Goal: Information Seeking & Learning: Learn about a topic

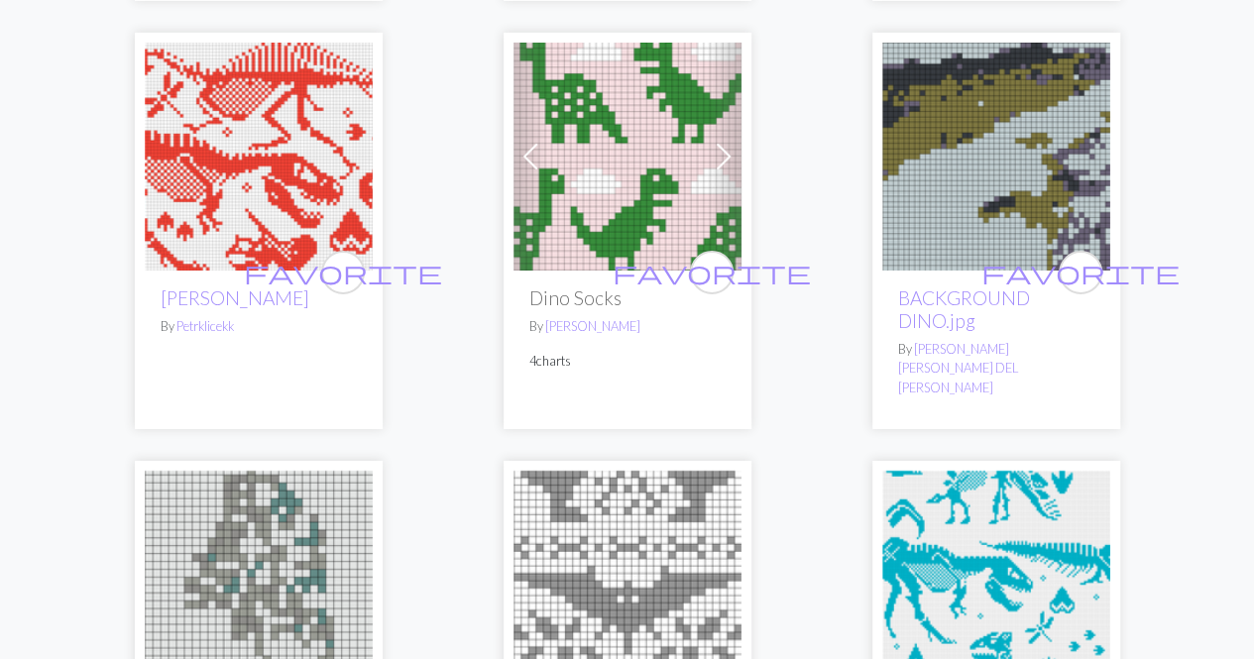
scroll to position [3371, 0]
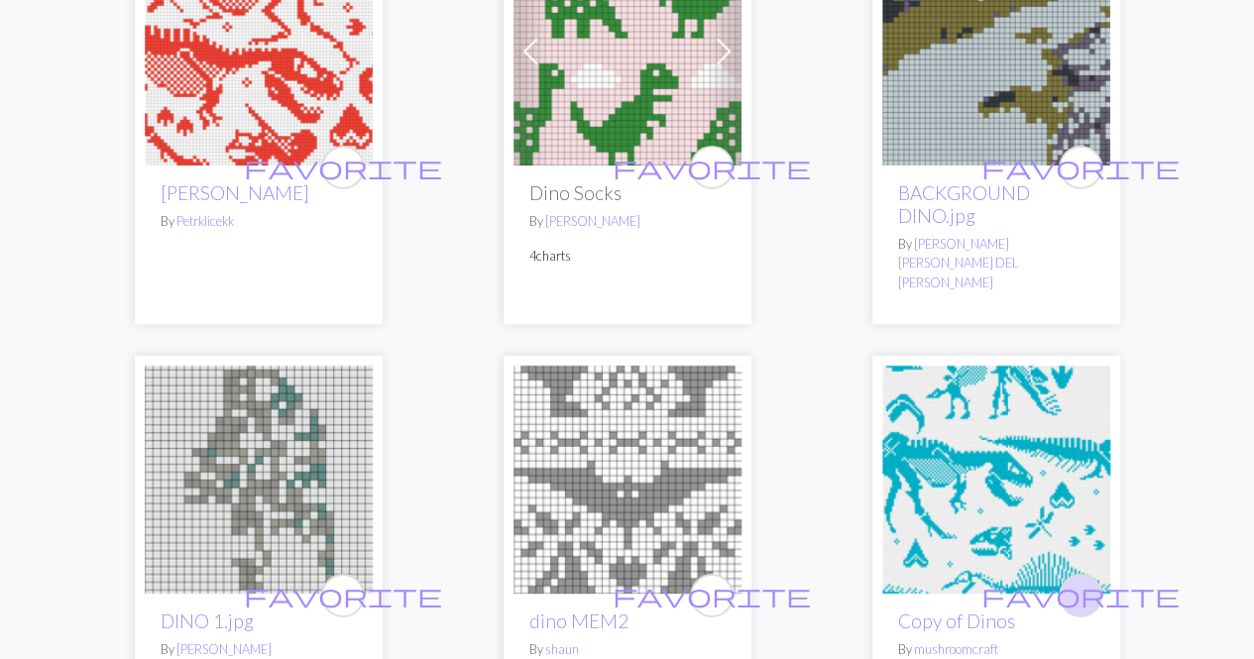
click at [1073, 580] on span "favorite" at bounding box center [1080, 595] width 198 height 31
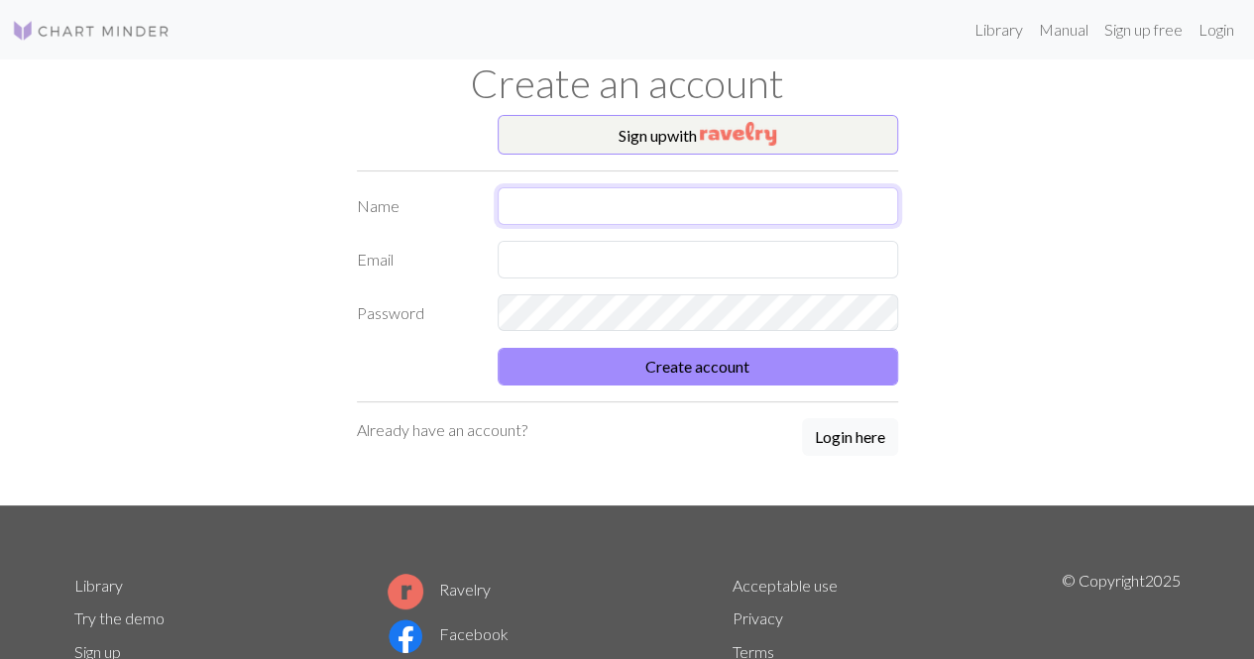
click at [662, 209] on input "text" at bounding box center [698, 206] width 401 height 38
type input "Mimzy"
click at [648, 265] on input "text" at bounding box center [698, 260] width 401 height 38
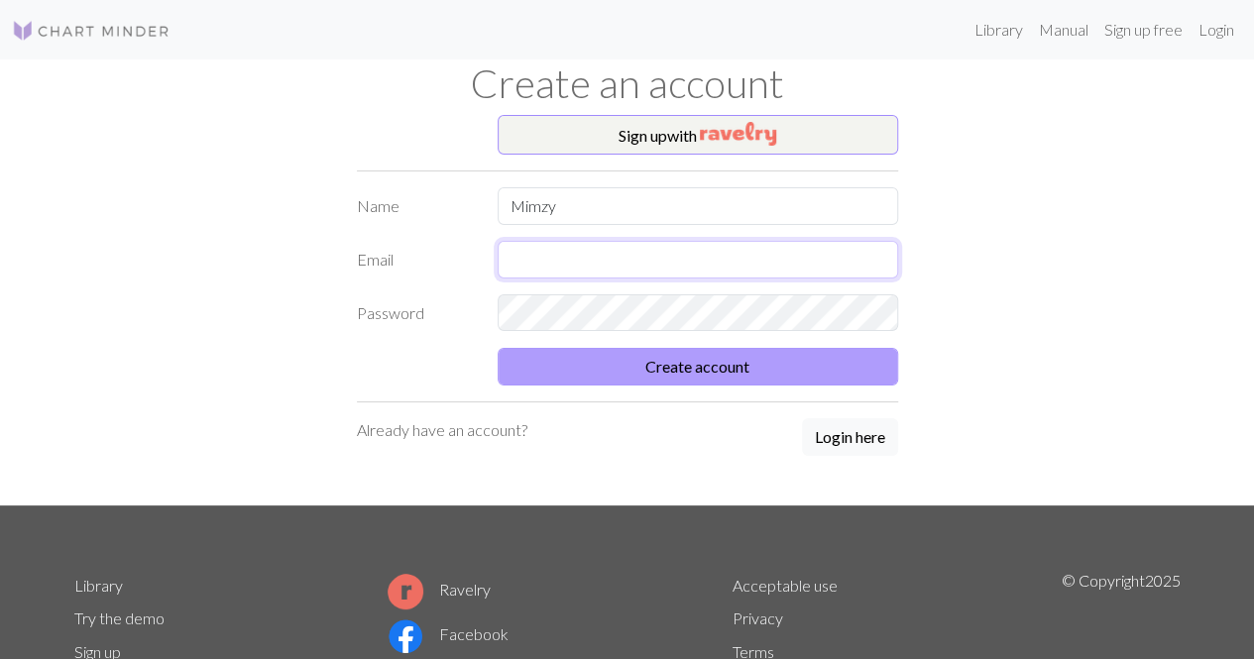
type input "[EMAIL_ADDRESS][DOMAIN_NAME]"
click at [745, 374] on button "Create account" at bounding box center [698, 367] width 401 height 38
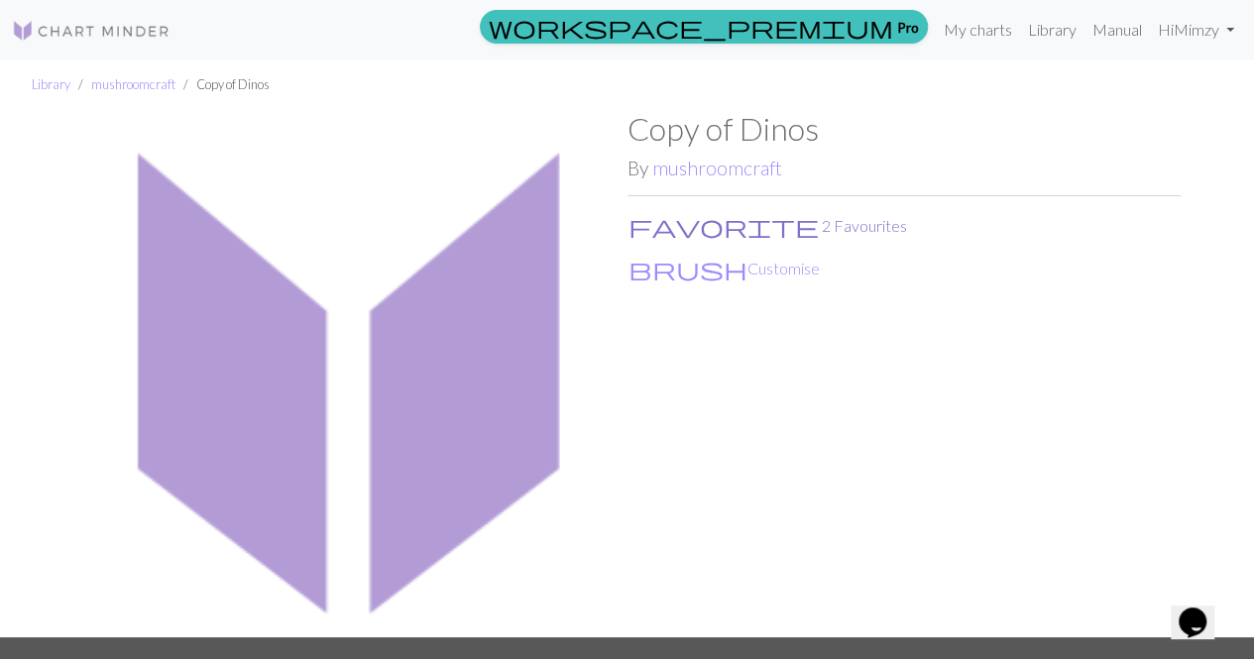
click at [636, 227] on span "favorite" at bounding box center [724, 226] width 190 height 28
click at [52, 87] on link "Library" at bounding box center [51, 84] width 39 height 16
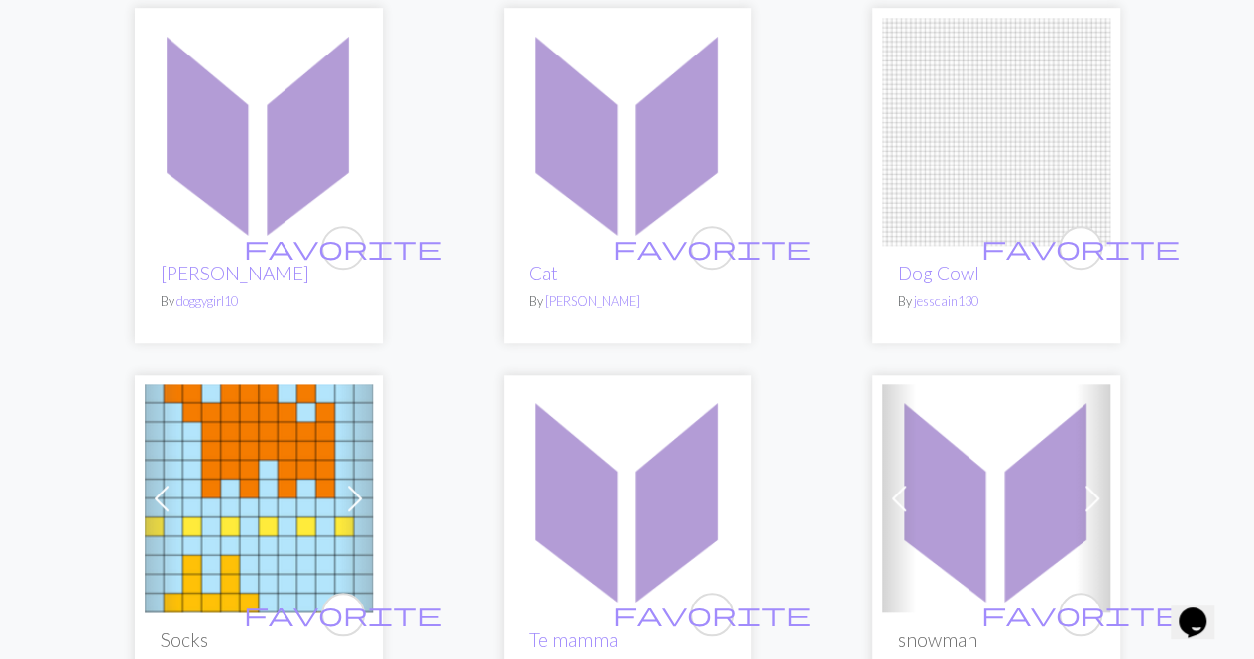
scroll to position [496, 0]
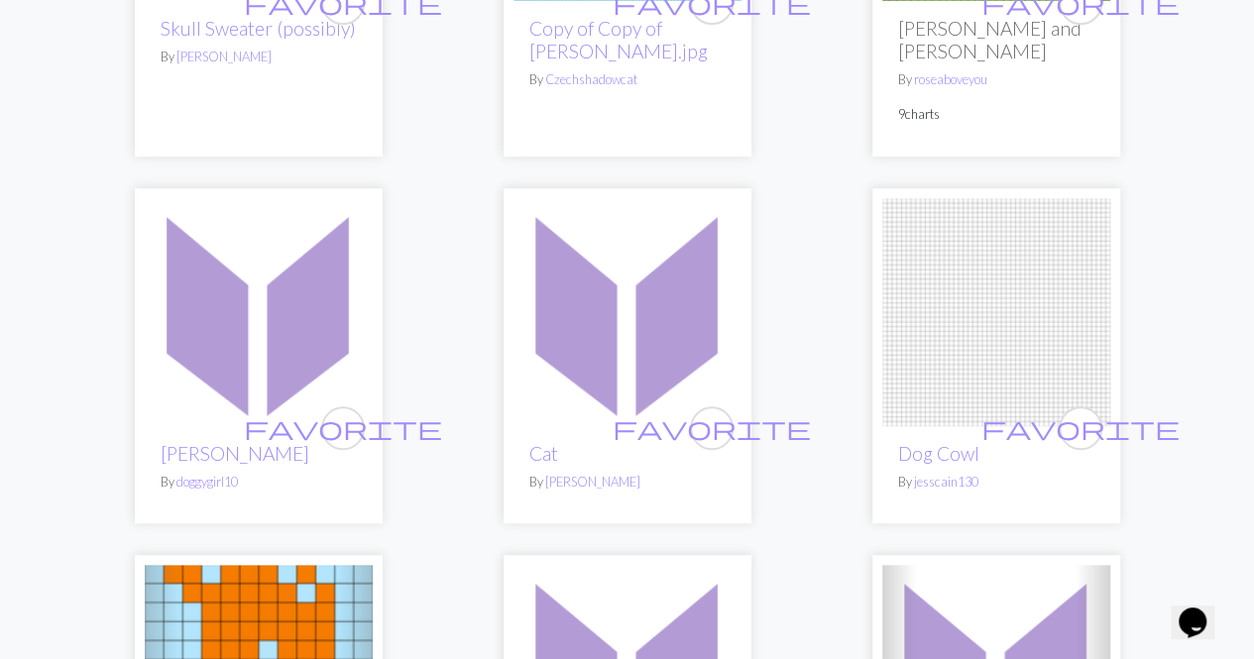
click at [641, 277] on img at bounding box center [628, 312] width 228 height 228
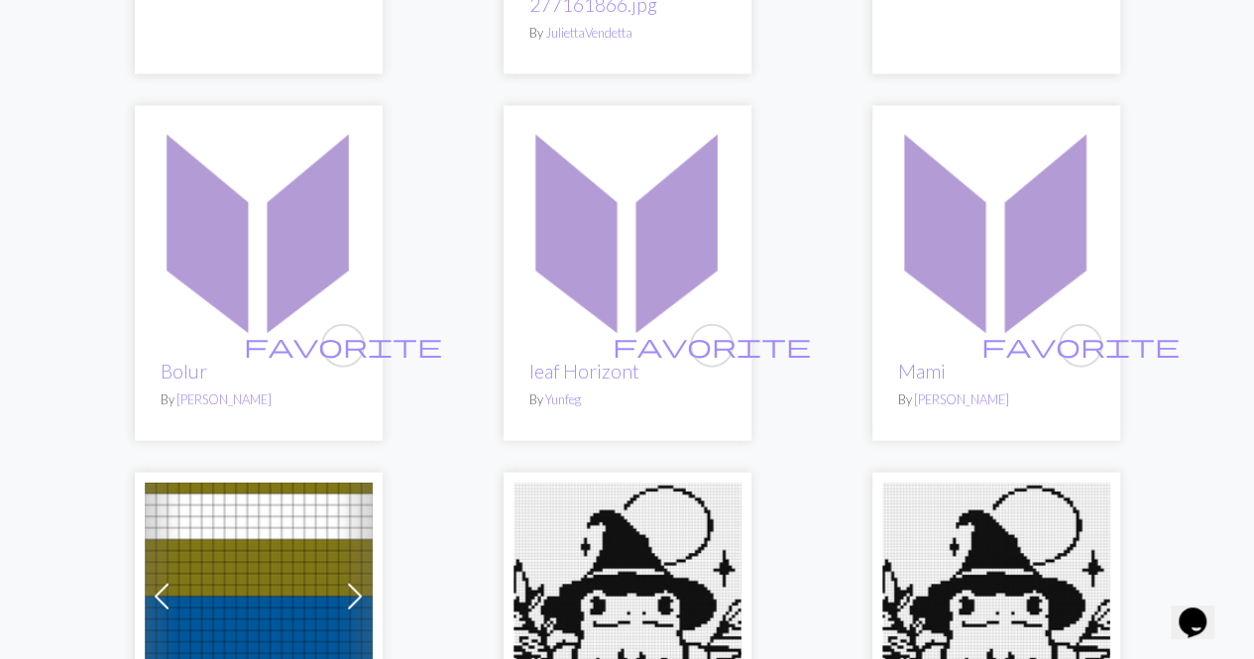
scroll to position [2379, 0]
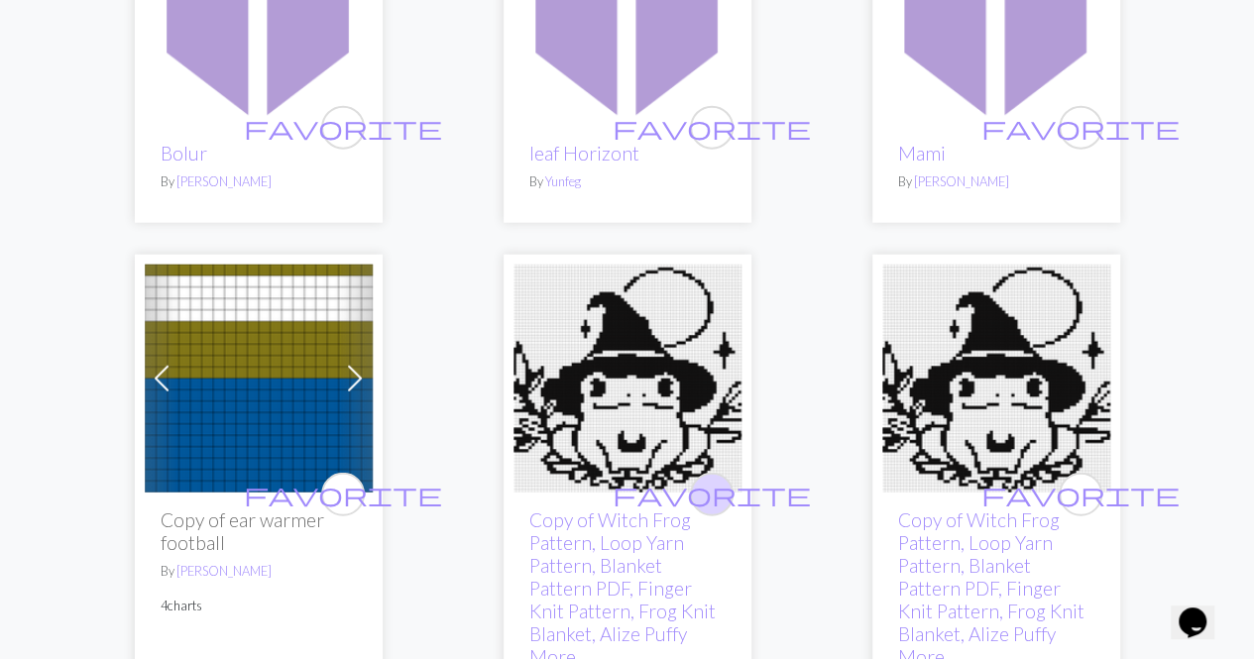
click at [710, 479] on span "favorite" at bounding box center [712, 494] width 198 height 31
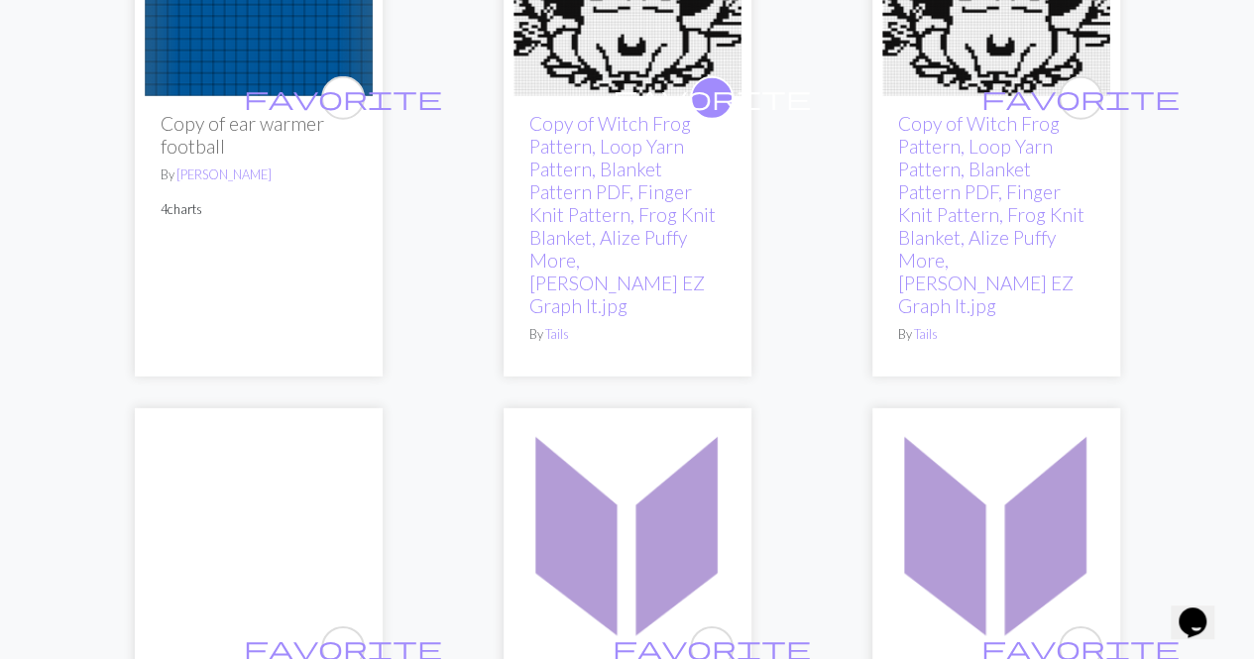
scroll to position [2974, 0]
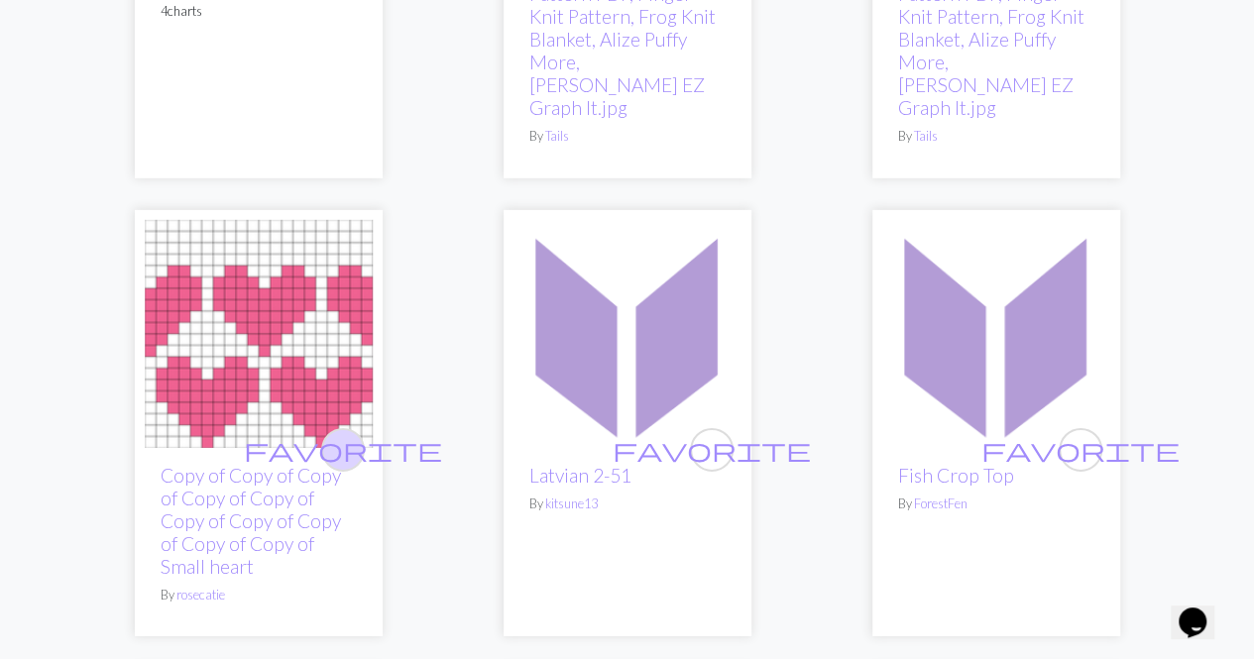
click at [337, 434] on span "favorite" at bounding box center [343, 449] width 198 height 31
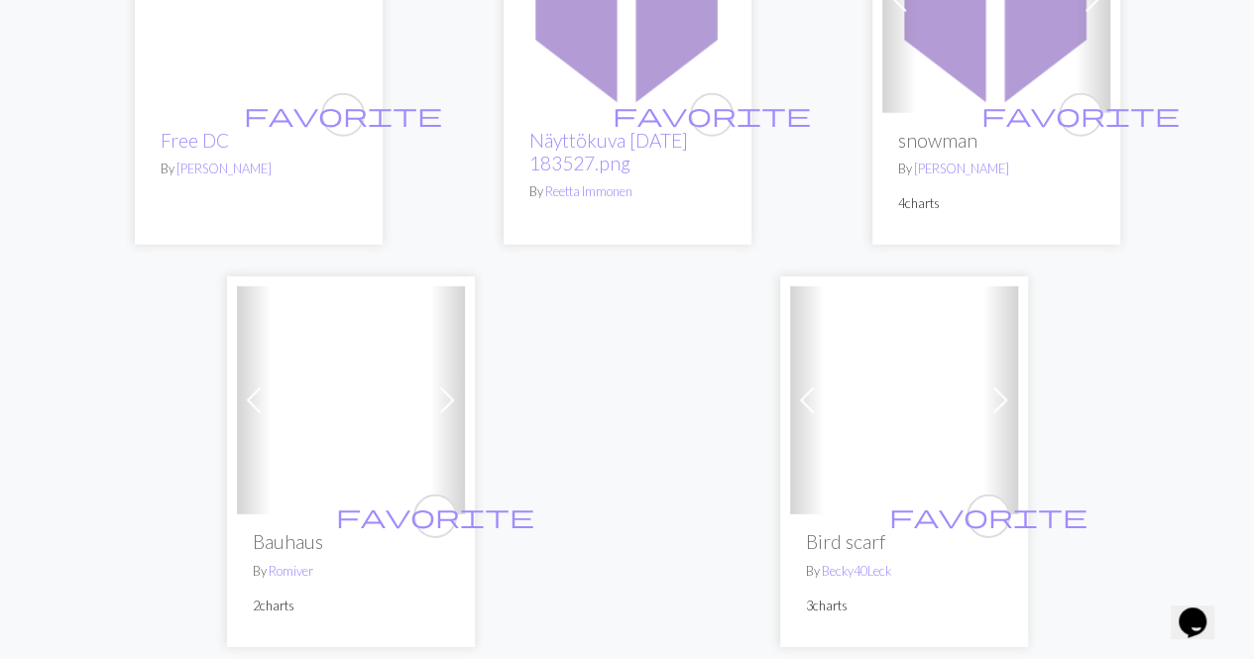
scroll to position [6741, 0]
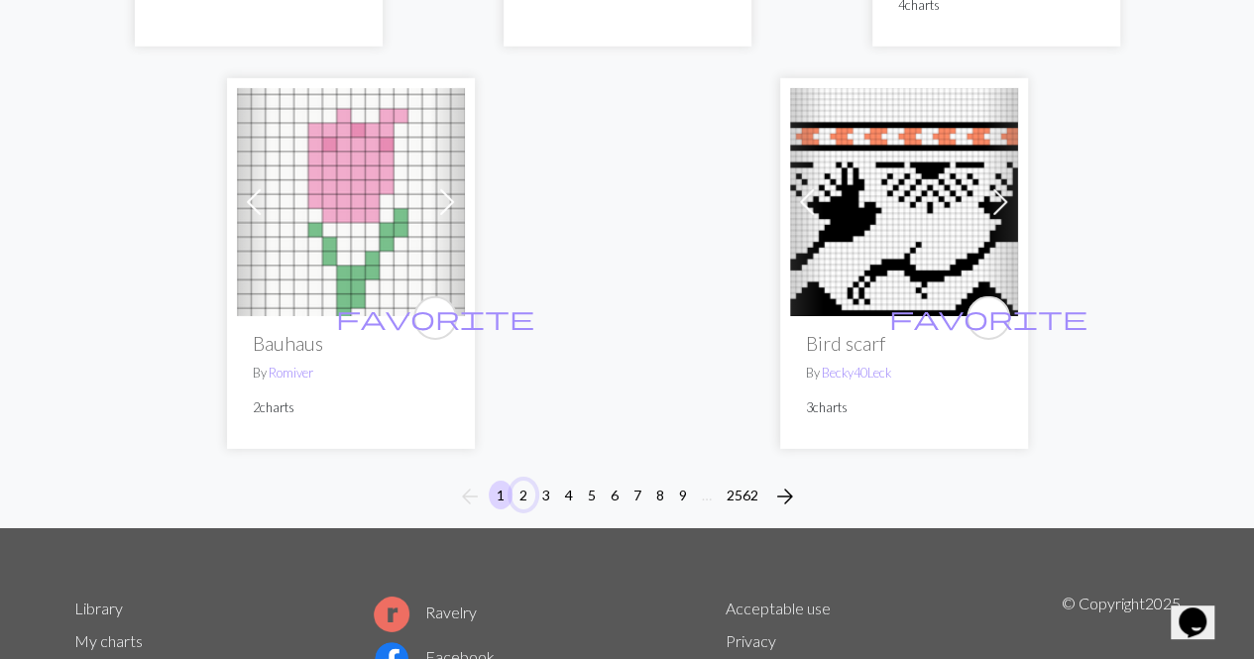
click at [528, 481] on button "2" at bounding box center [524, 495] width 24 height 29
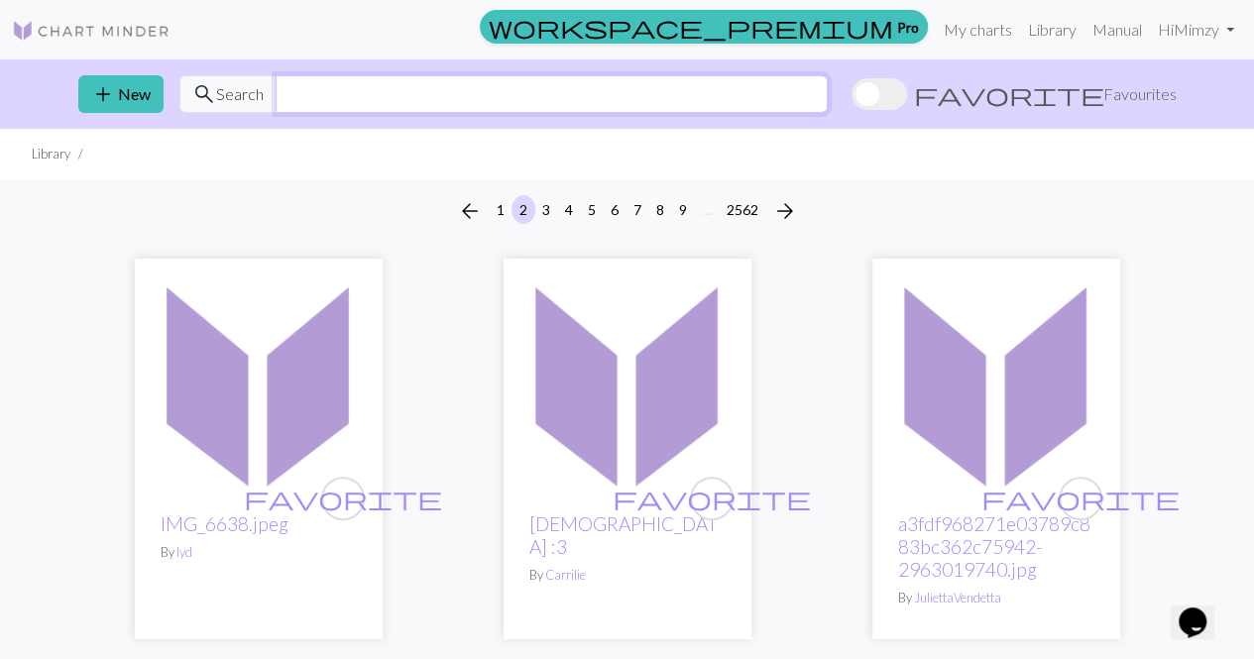
click at [417, 104] on input "text" at bounding box center [552, 94] width 552 height 38
type input "spider"
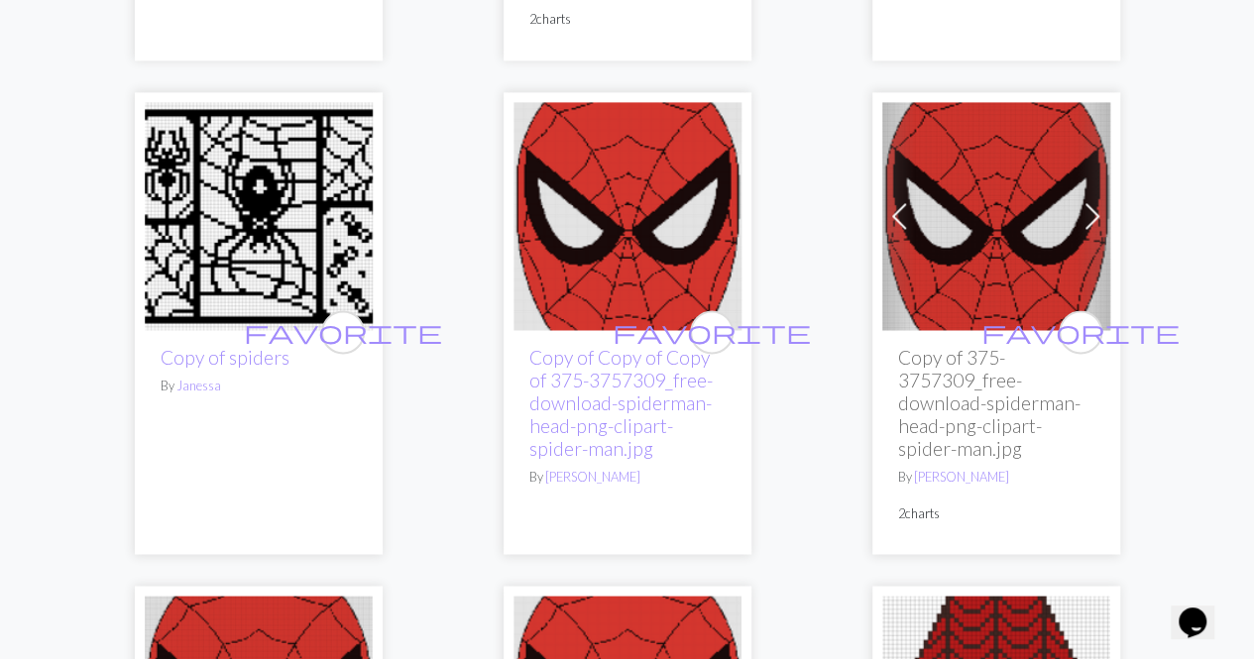
scroll to position [1388, 0]
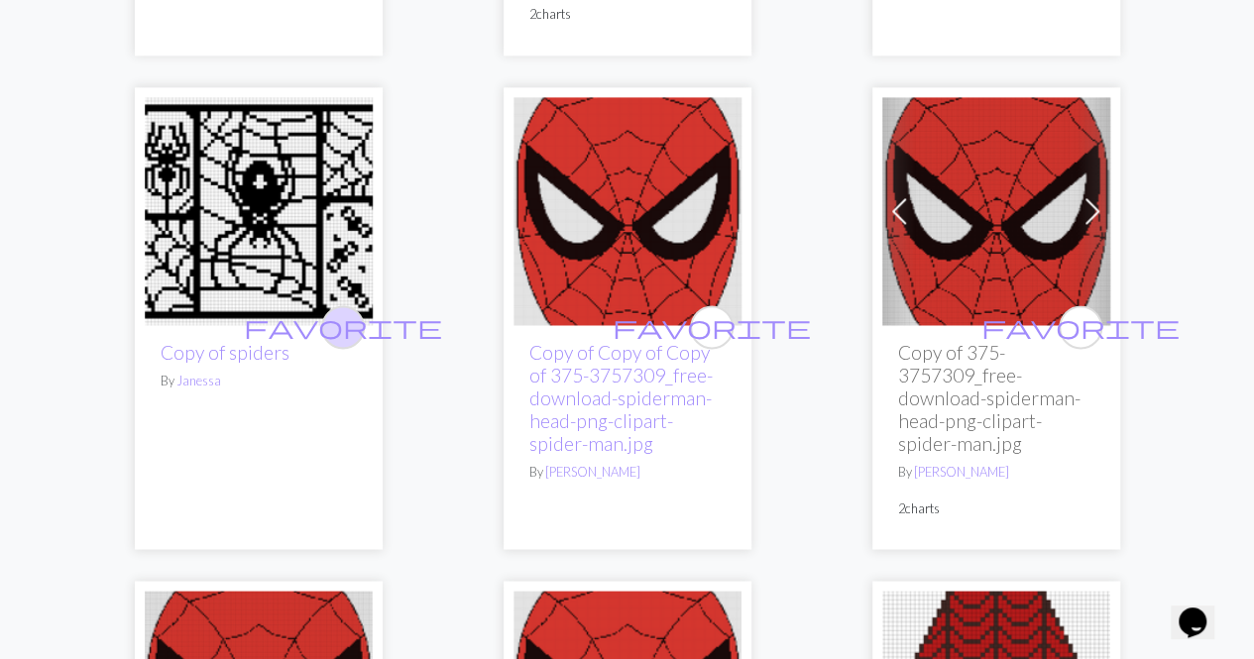
click at [345, 317] on span "favorite" at bounding box center [343, 326] width 198 height 31
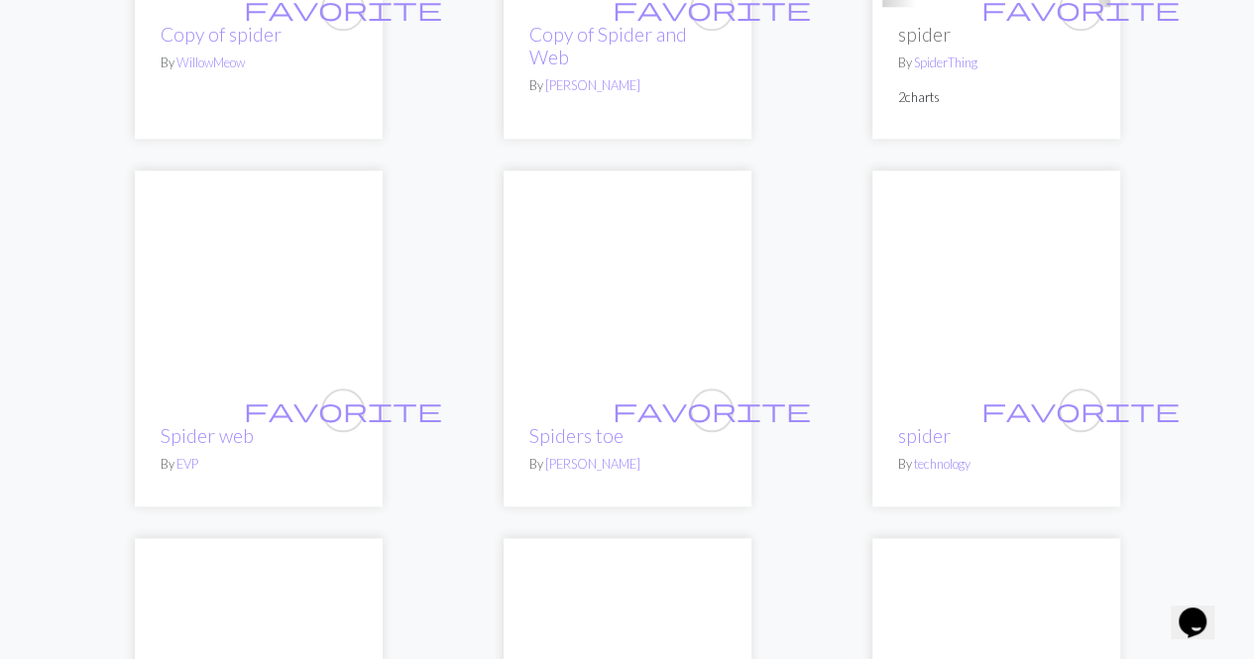
scroll to position [4858, 0]
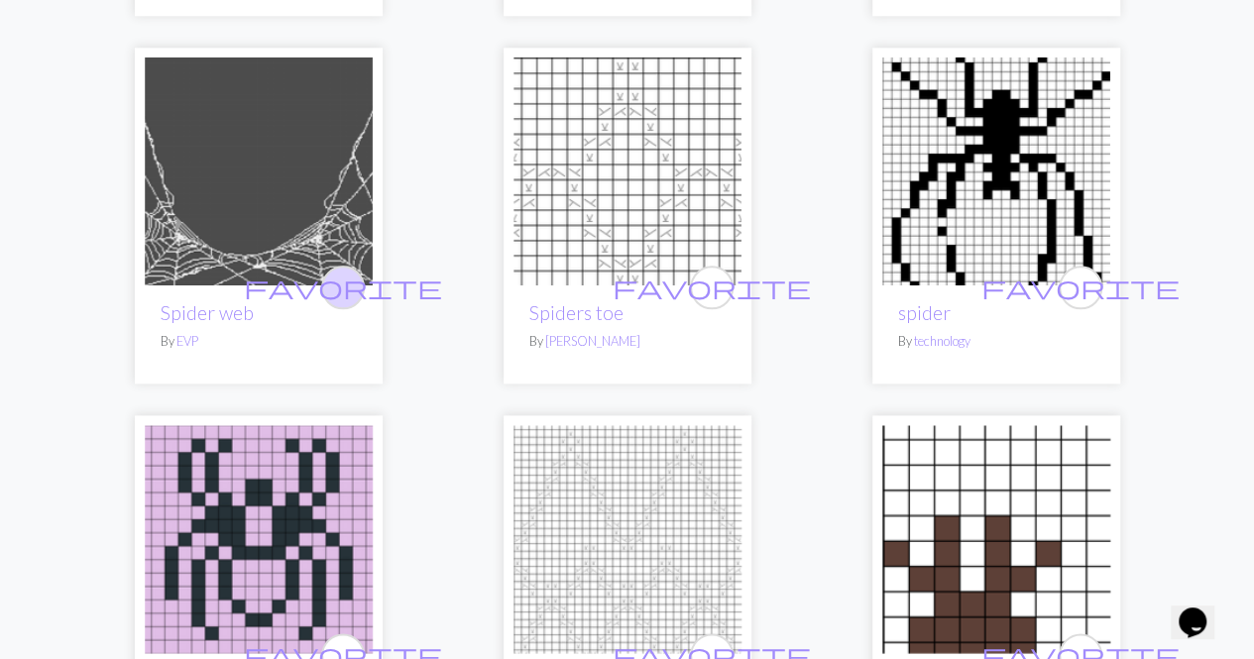
click at [343, 272] on span "favorite" at bounding box center [343, 287] width 198 height 31
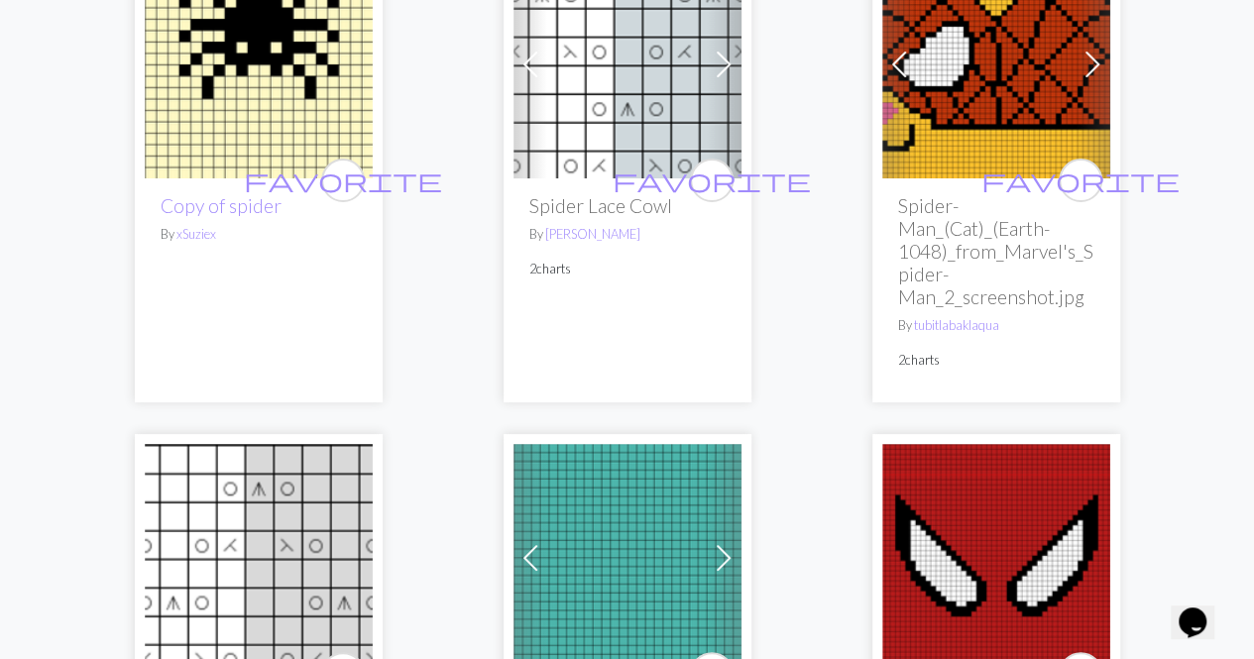
scroll to position [3470, 0]
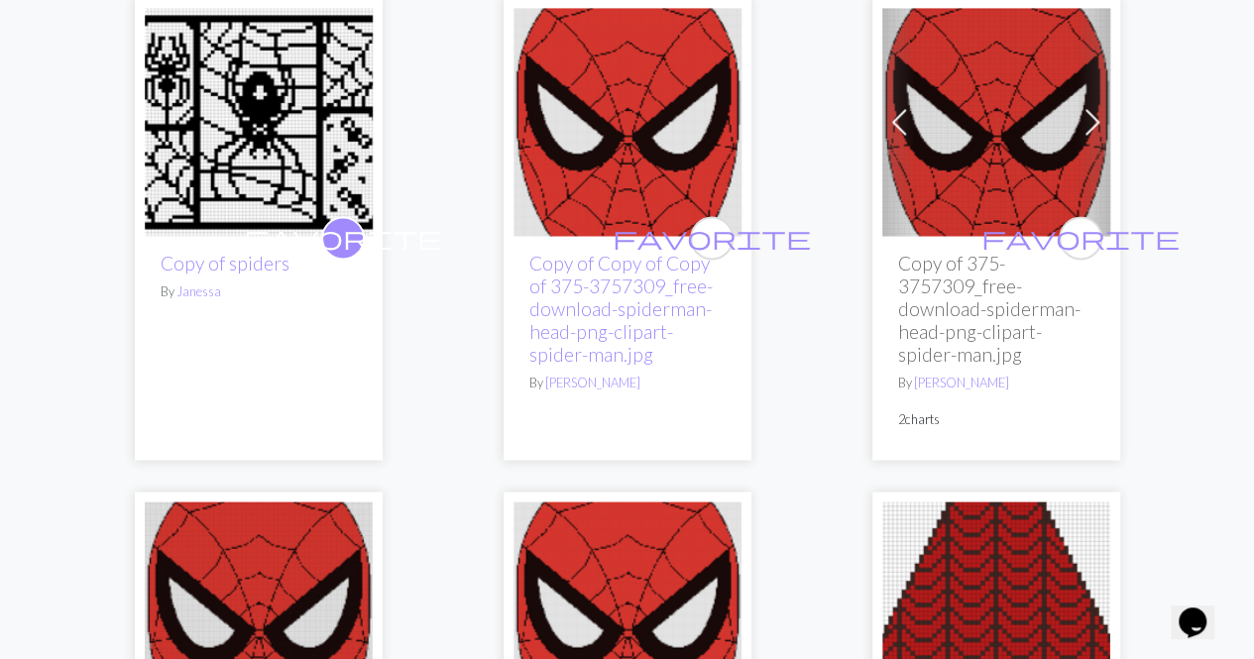
scroll to position [0, 0]
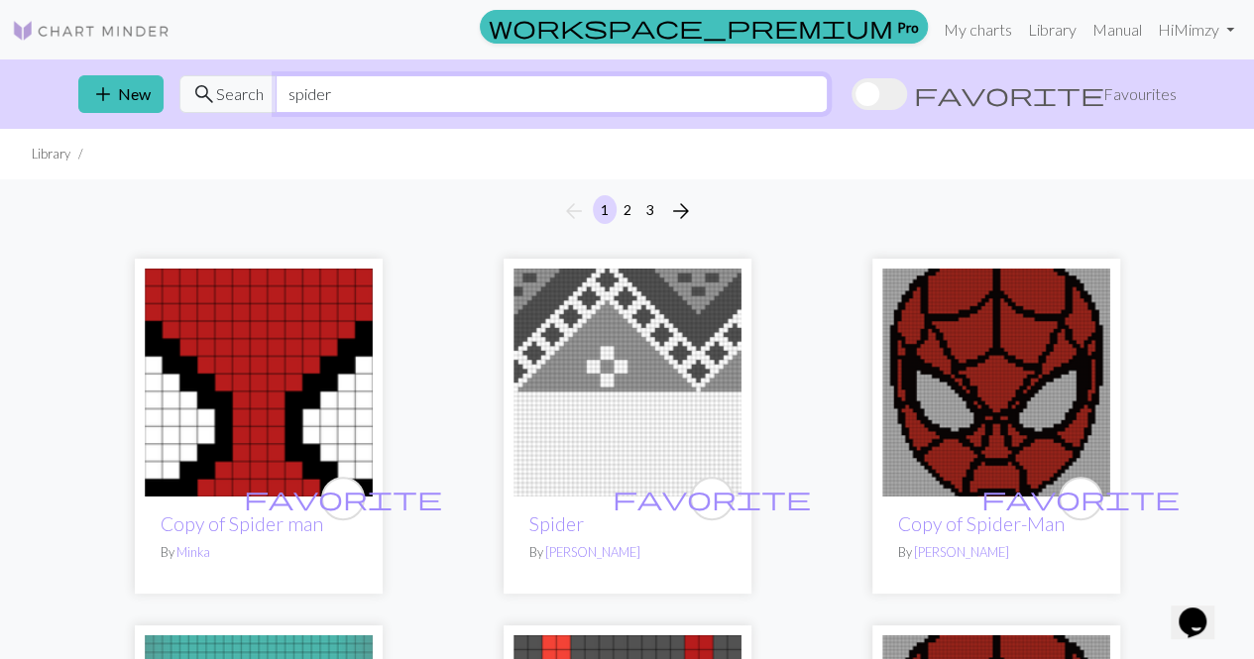
click at [387, 84] on input "spider" at bounding box center [552, 94] width 552 height 38
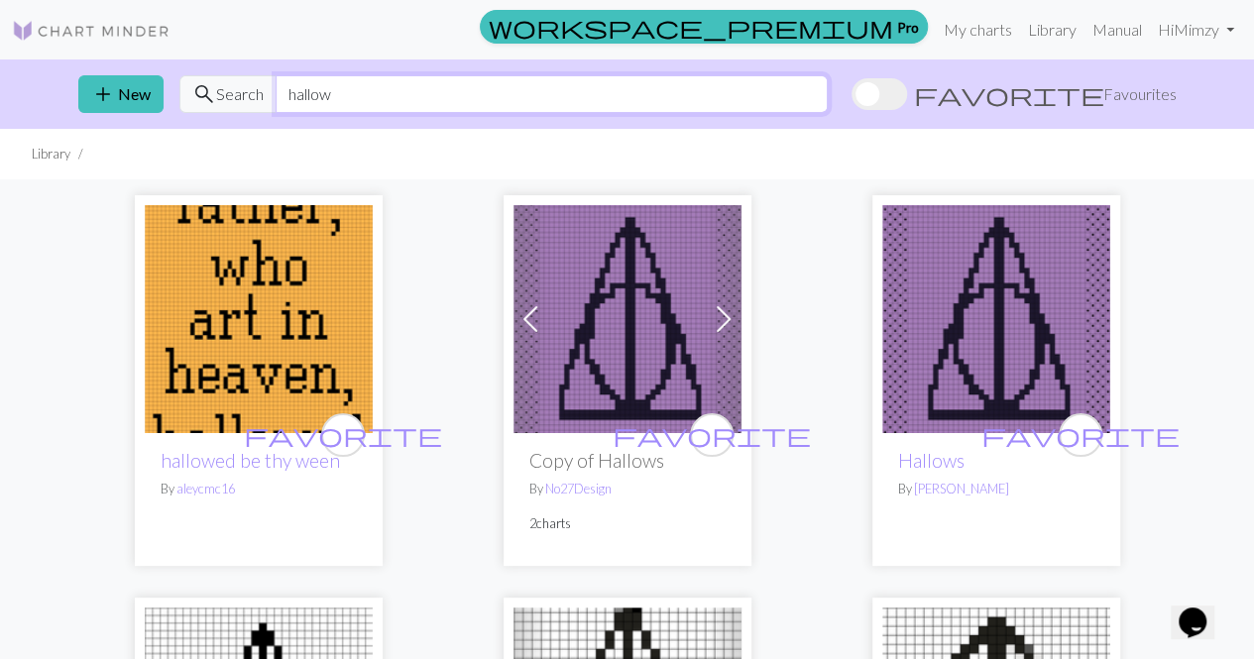
click at [420, 88] on input "hallow" at bounding box center [552, 94] width 552 height 38
type input "[DATE]"
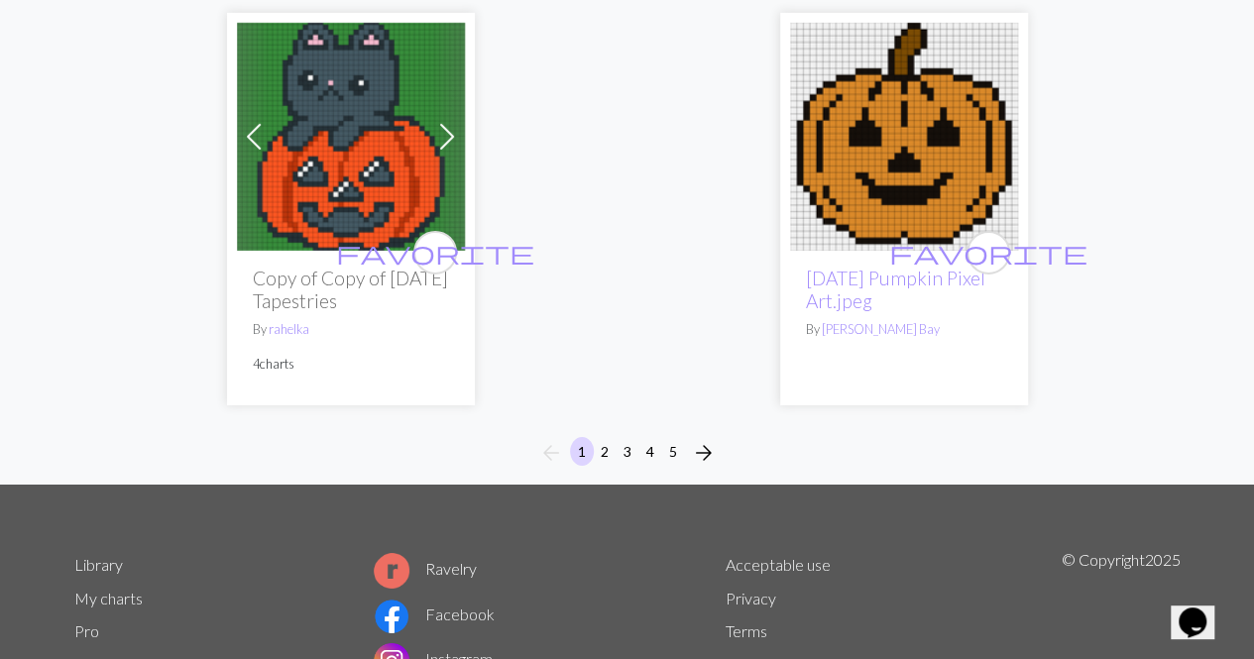
scroll to position [7138, 0]
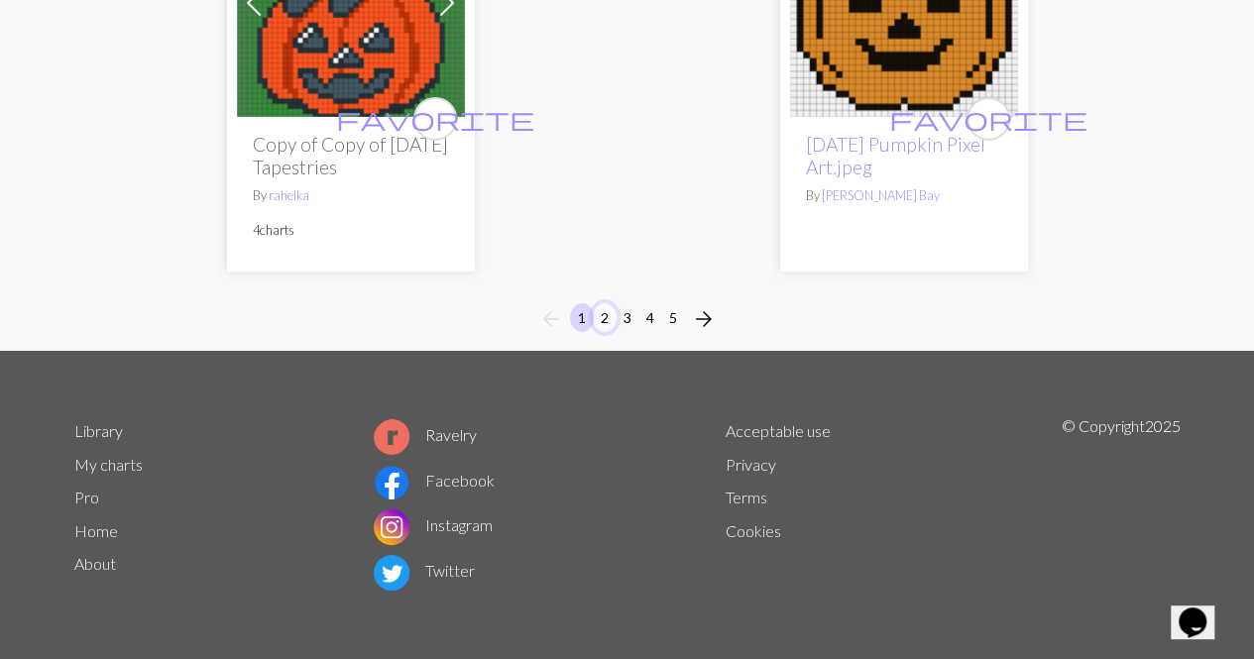
click at [608, 332] on button "2" at bounding box center [605, 317] width 24 height 29
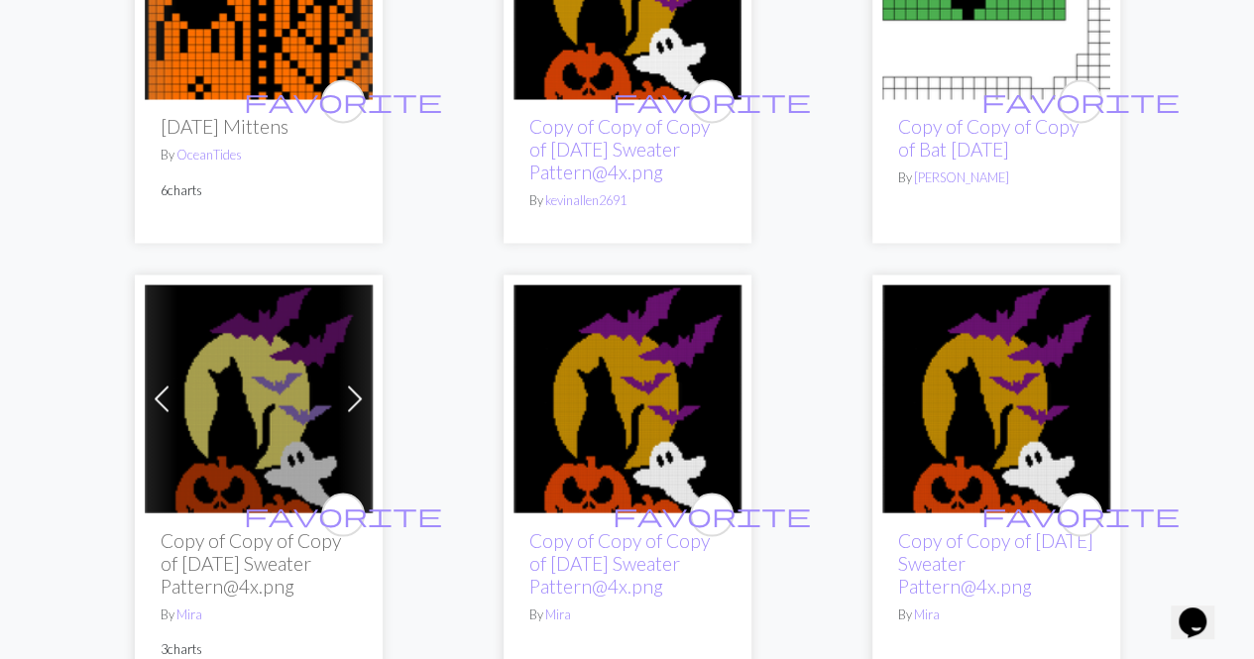
scroll to position [1487, 0]
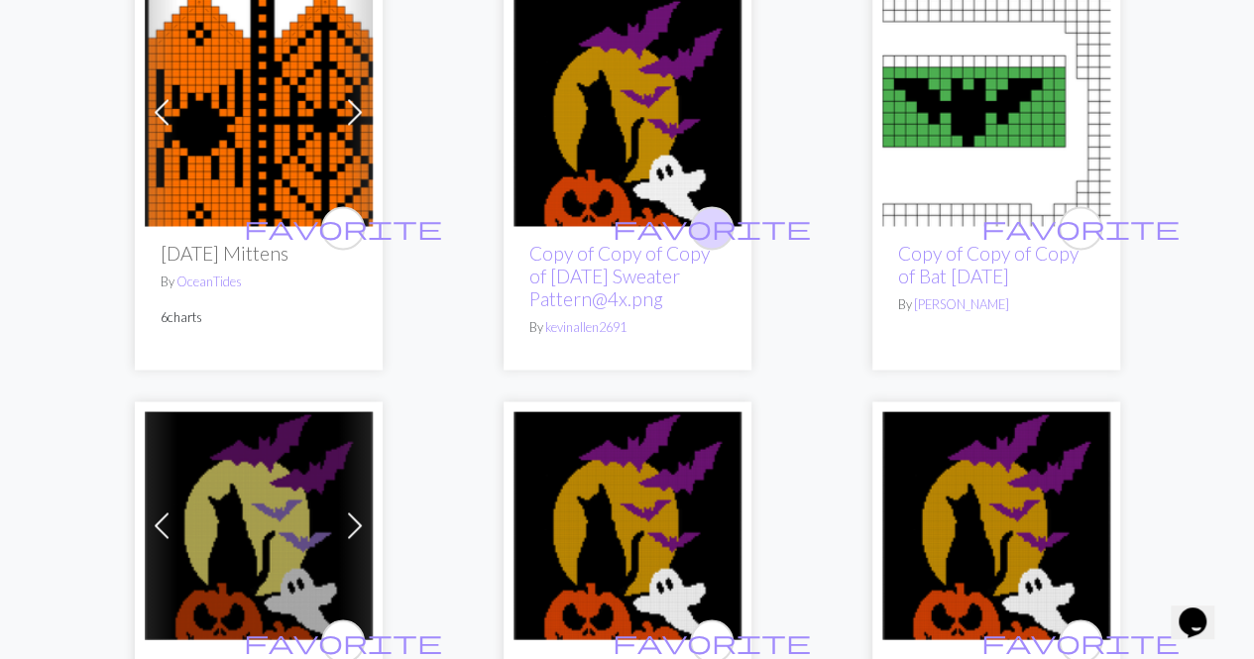
click at [720, 231] on span "favorite" at bounding box center [712, 227] width 198 height 31
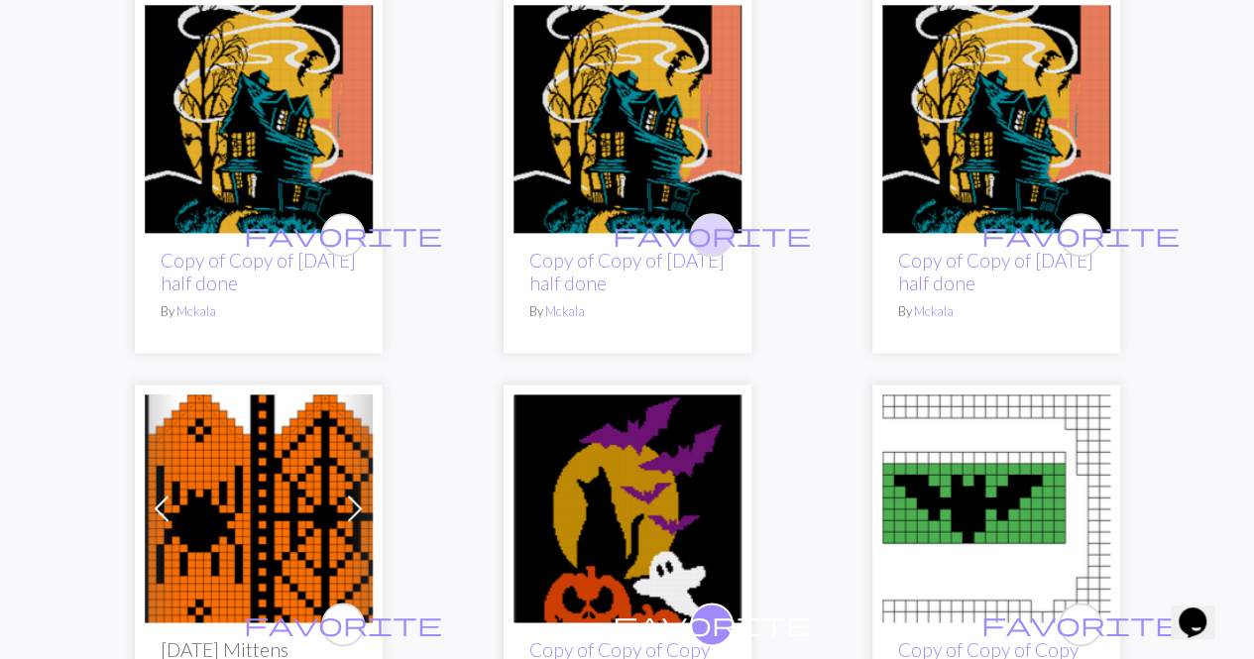
click at [720, 241] on span "favorite" at bounding box center [712, 234] width 198 height 31
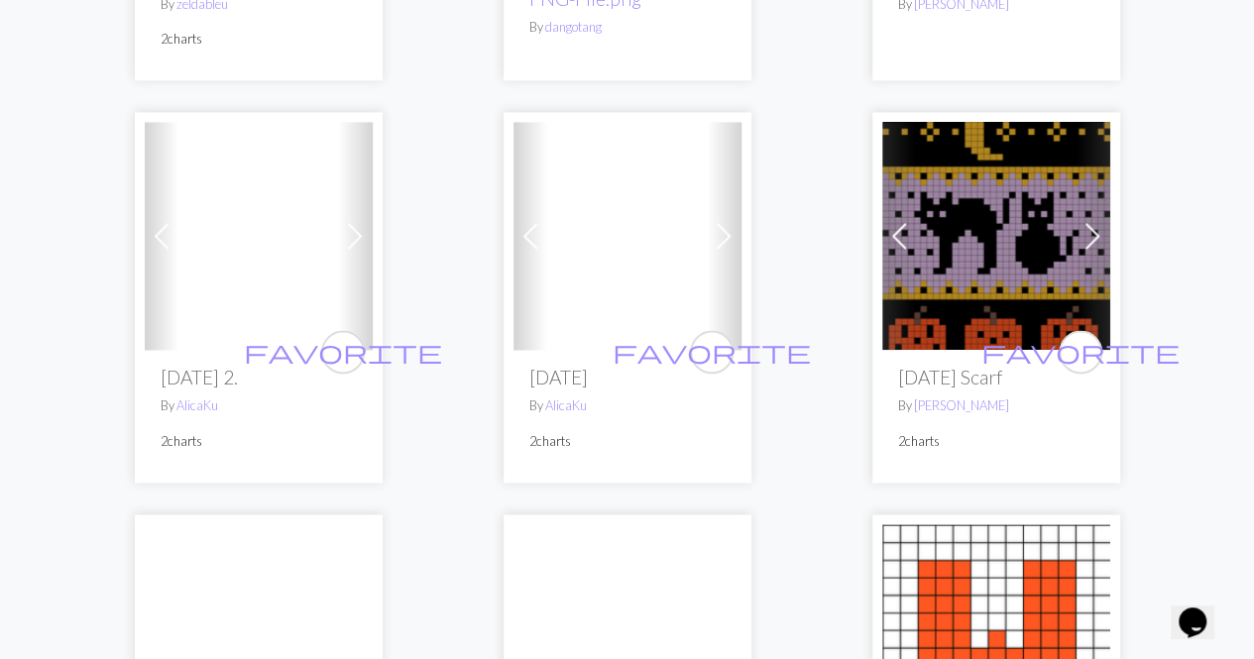
scroll to position [5254, 0]
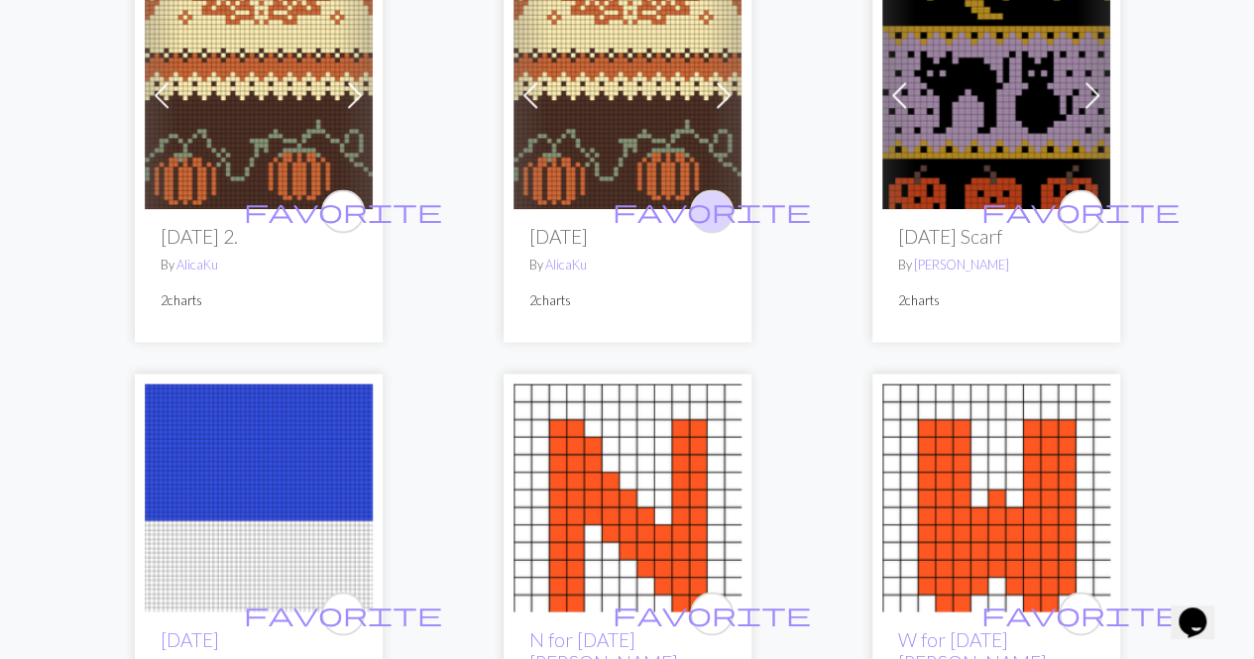
click at [705, 226] on span "favorite" at bounding box center [712, 210] width 198 height 31
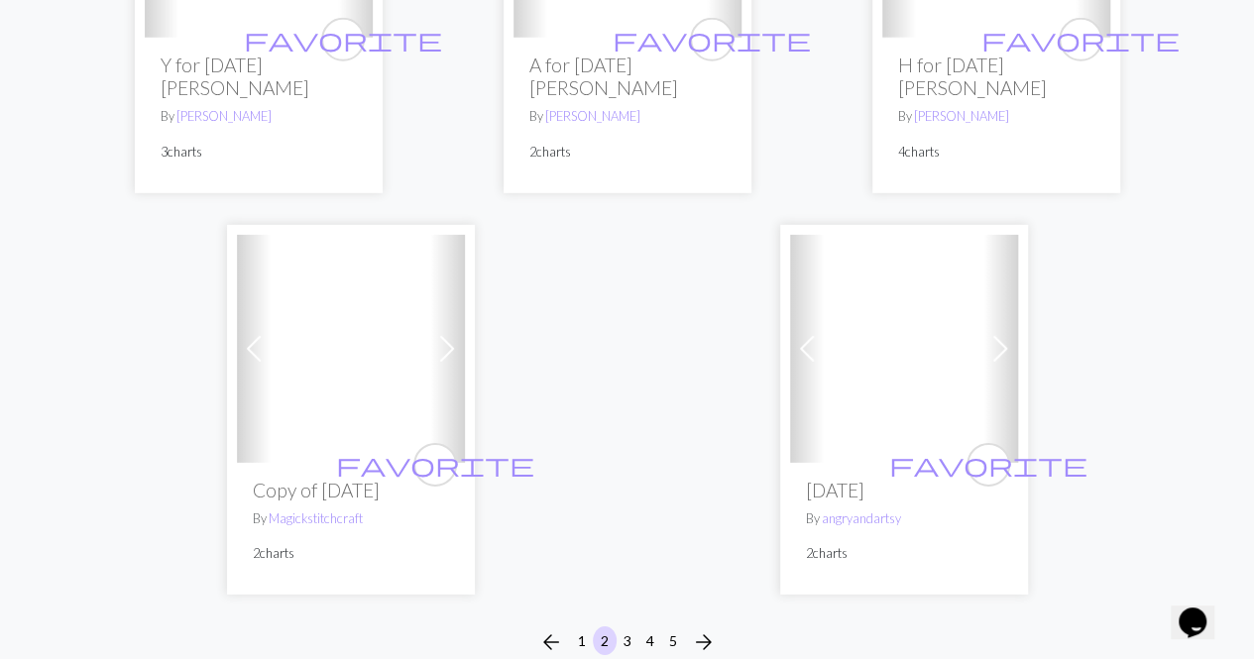
scroll to position [6939, 0]
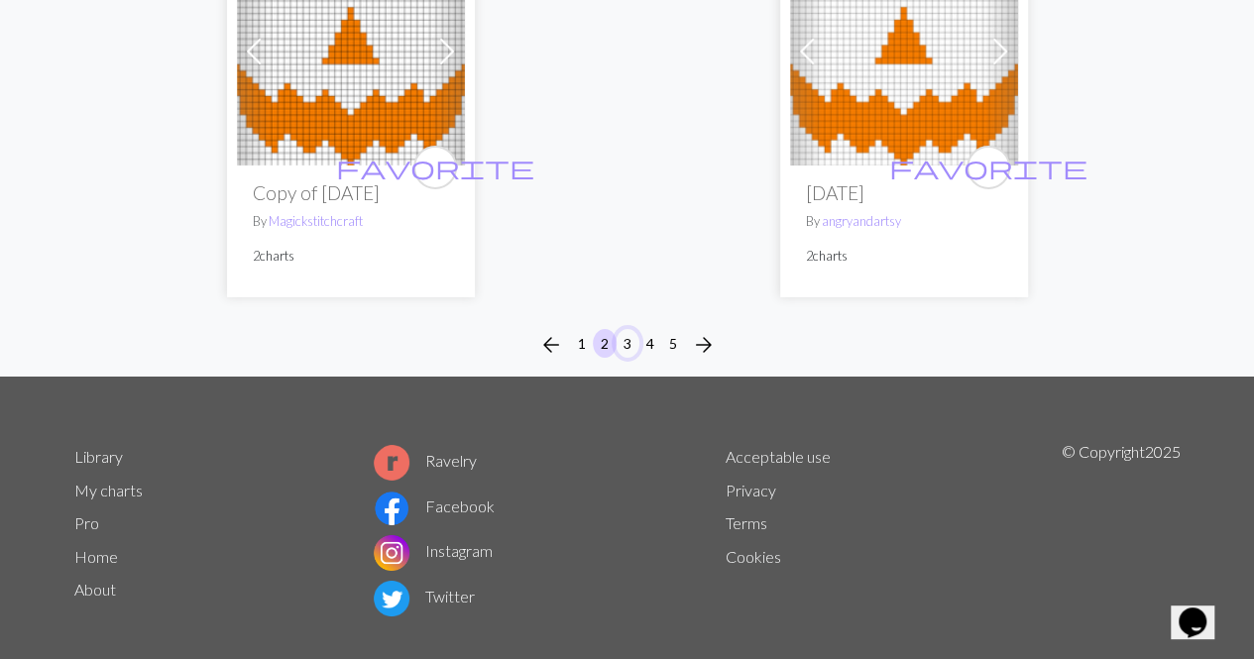
click at [632, 358] on button "3" at bounding box center [628, 343] width 24 height 29
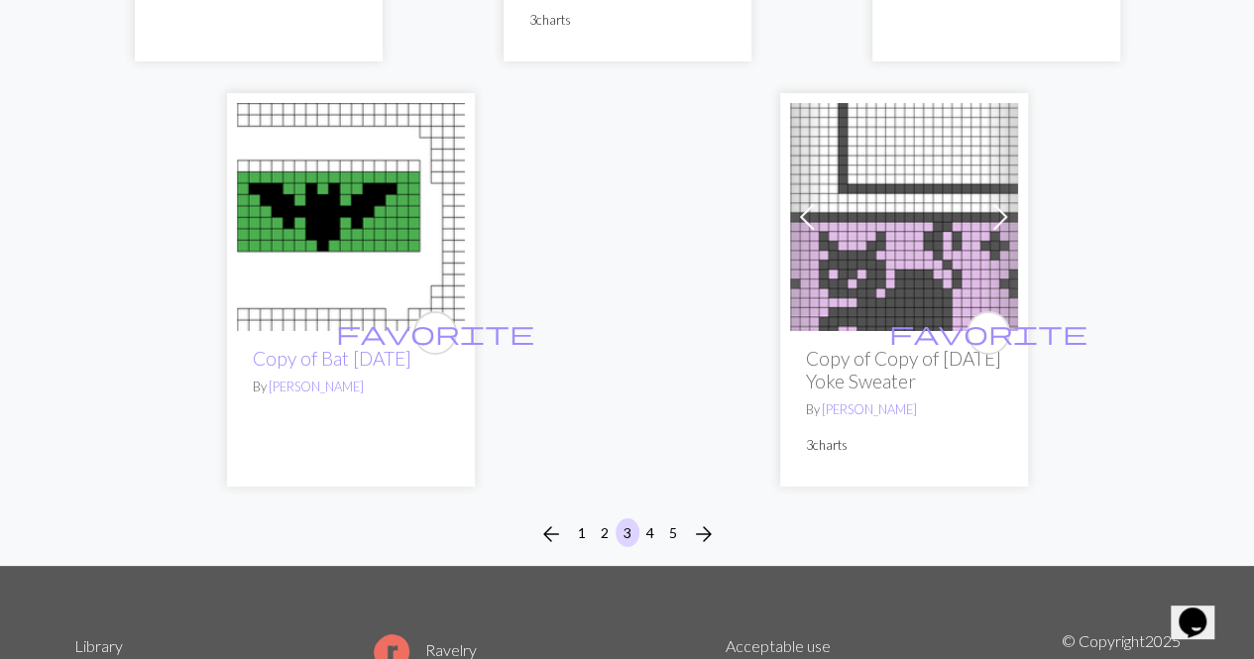
scroll to position [7435, 0]
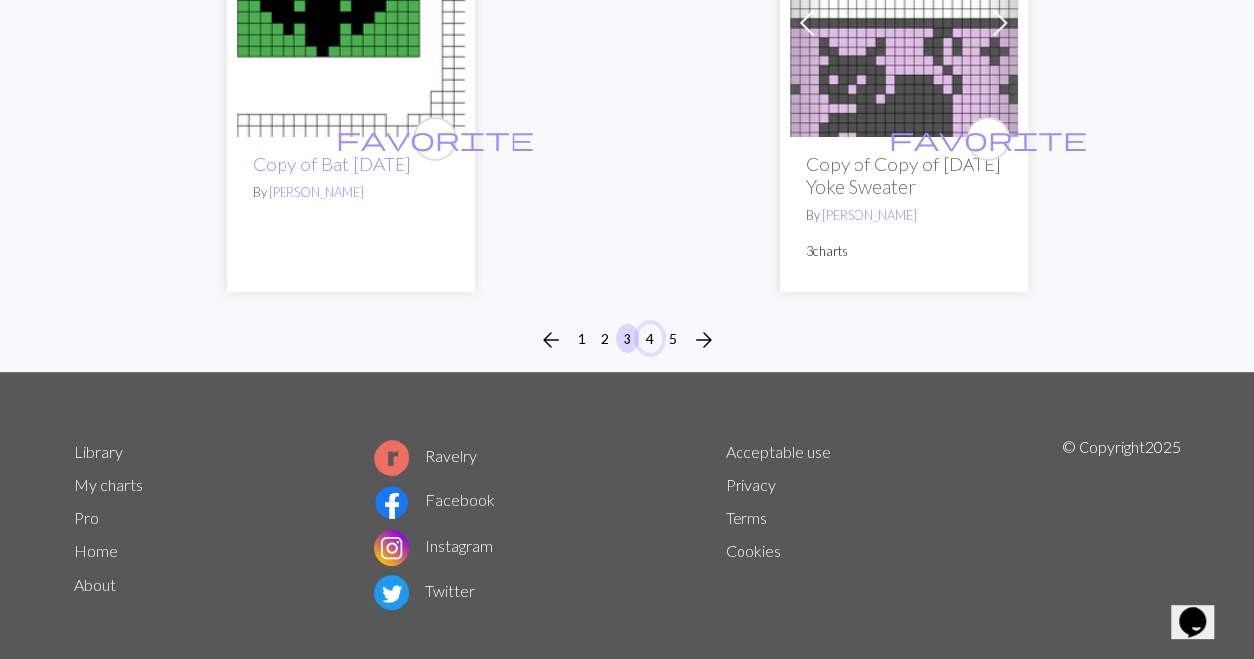
click at [650, 353] on button "4" at bounding box center [650, 338] width 24 height 29
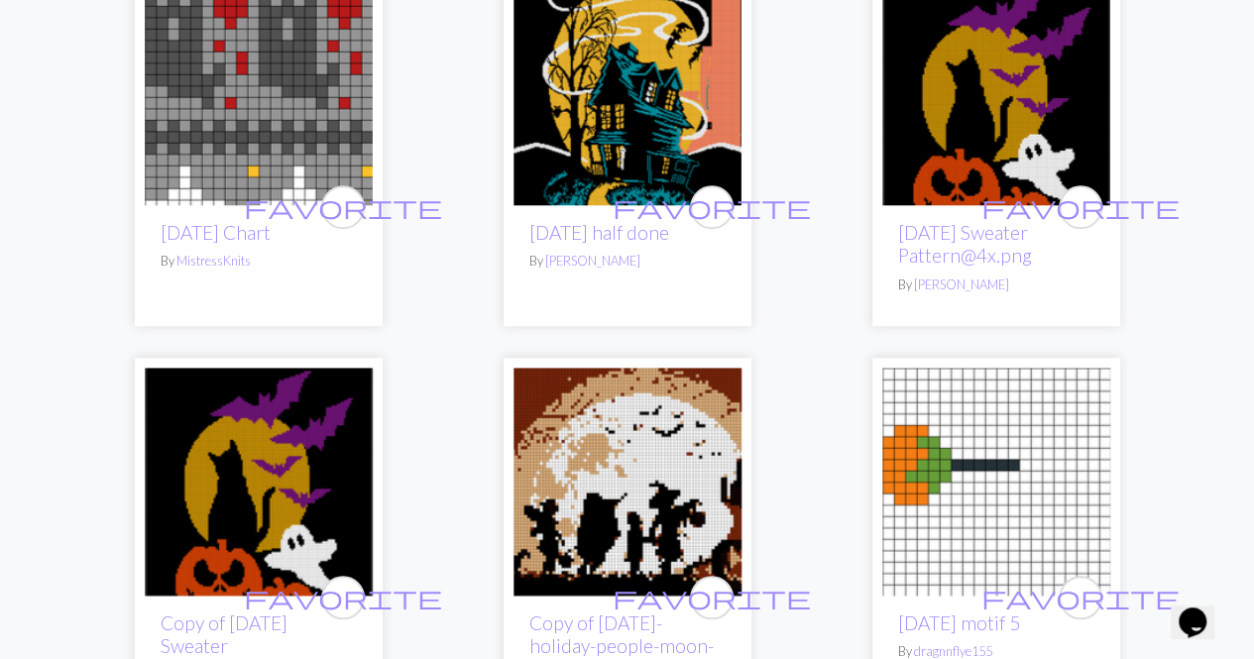
scroll to position [892, 0]
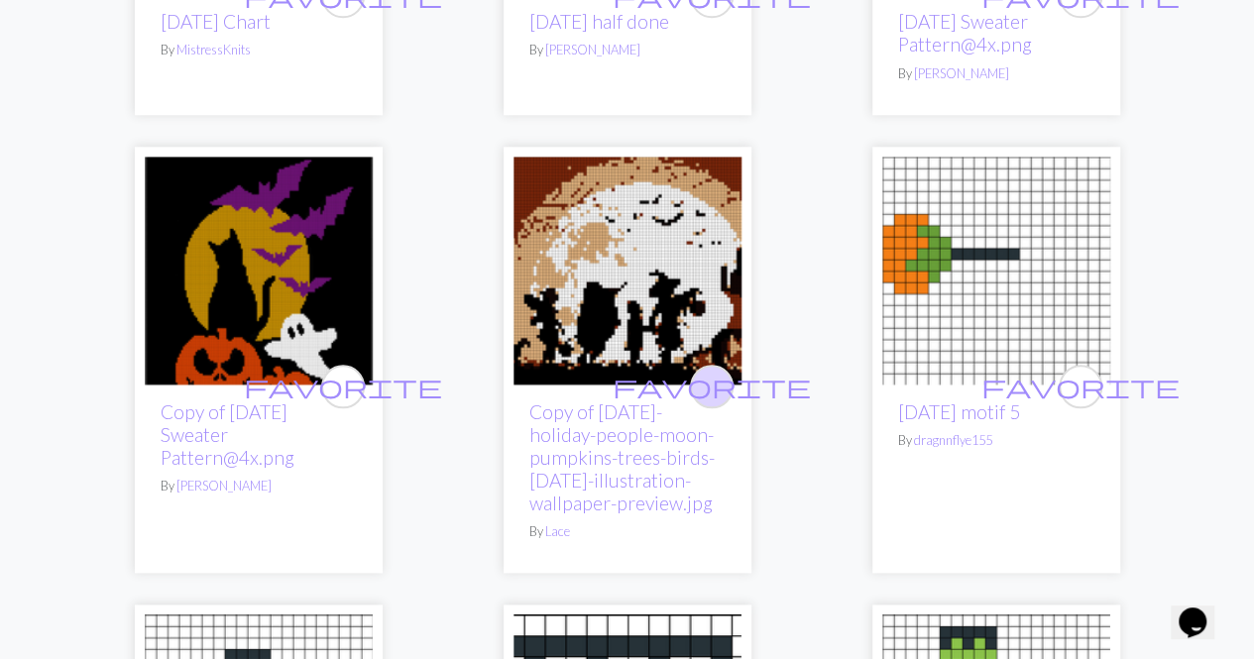
click at [717, 381] on span "favorite" at bounding box center [712, 386] width 198 height 31
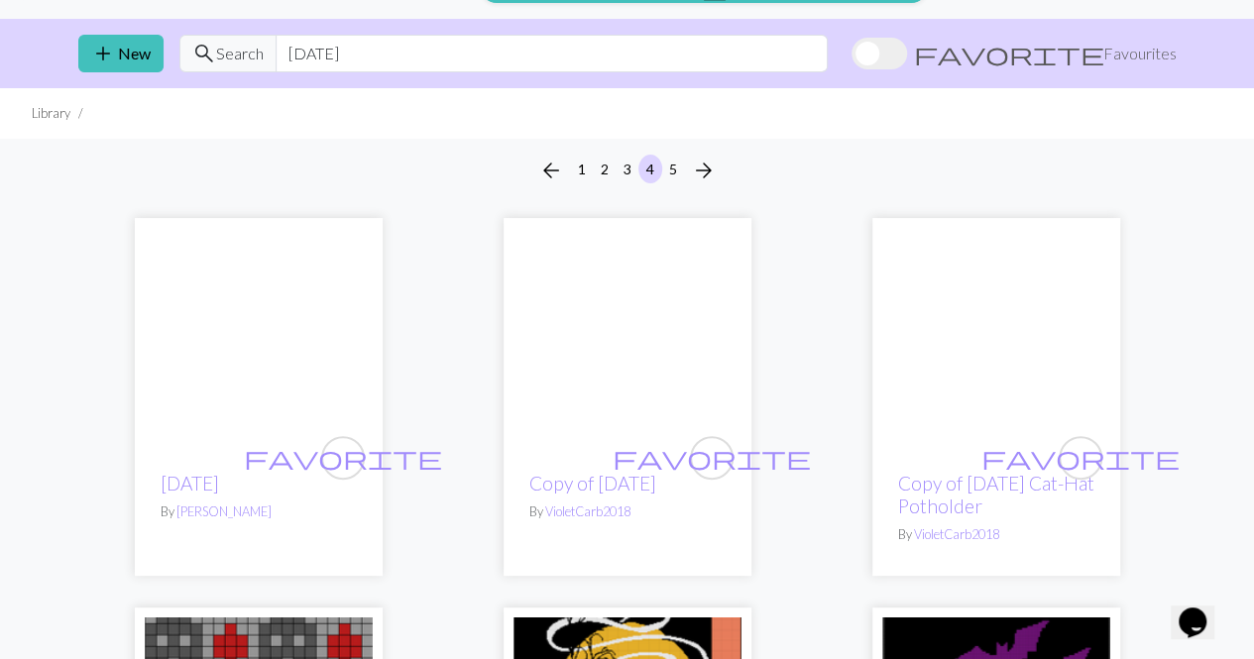
scroll to position [0, 0]
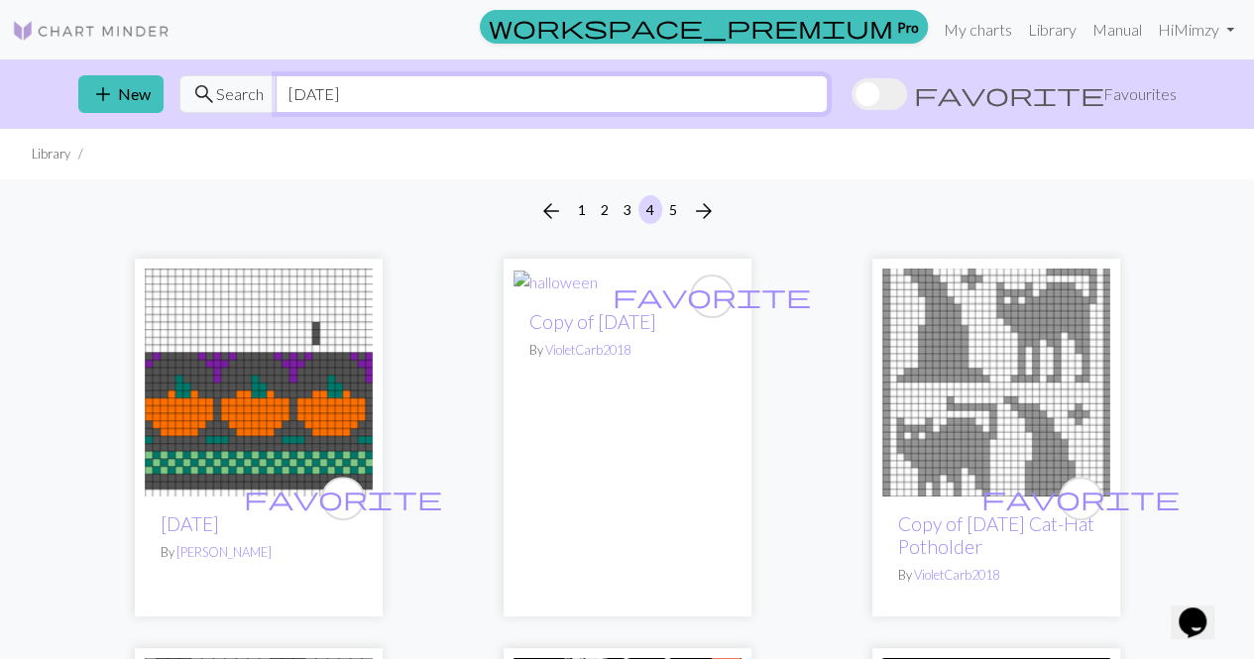
click at [533, 98] on input "[DATE]" at bounding box center [552, 94] width 552 height 38
type input "eye"
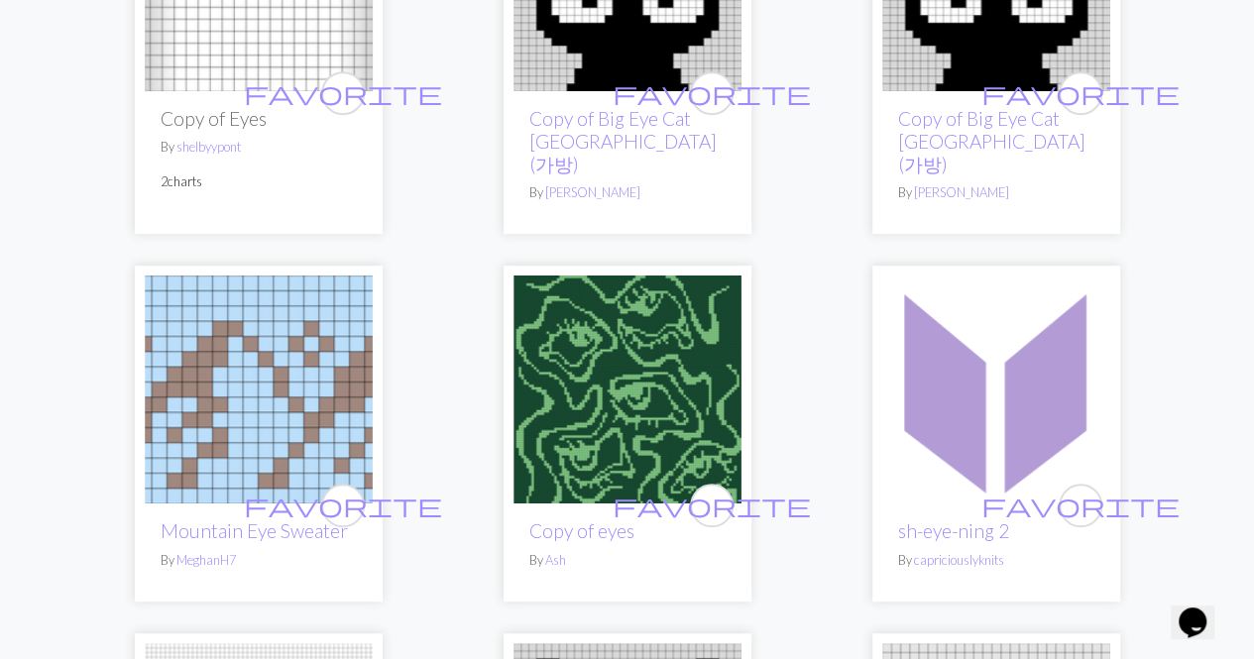
scroll to position [595, 0]
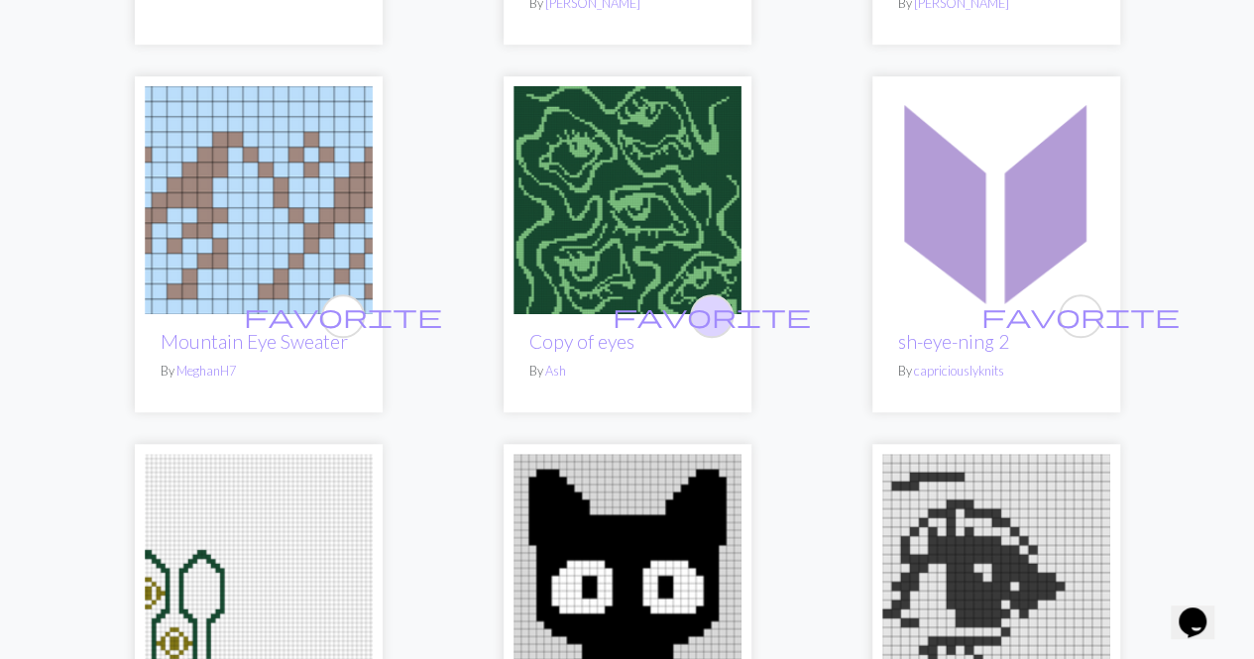
click at [712, 300] on span "favorite" at bounding box center [712, 315] width 198 height 31
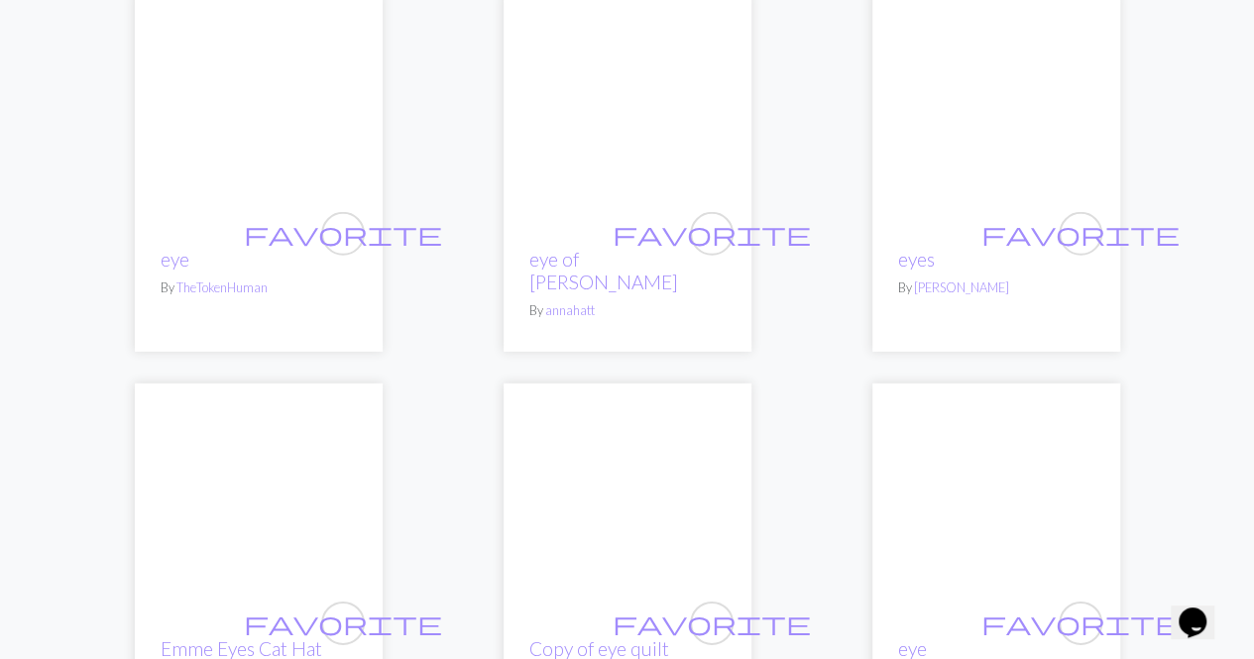
scroll to position [2776, 0]
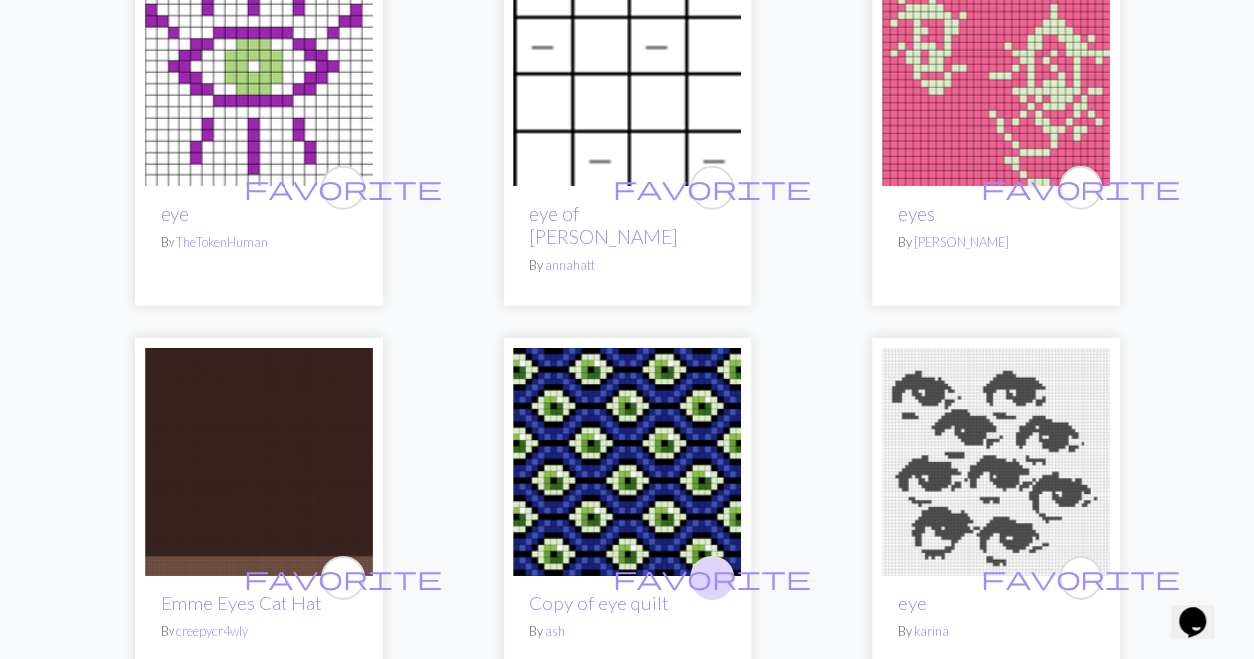
click at [718, 562] on span "favorite" at bounding box center [712, 577] width 198 height 31
click at [1072, 562] on span "favorite" at bounding box center [1080, 577] width 198 height 31
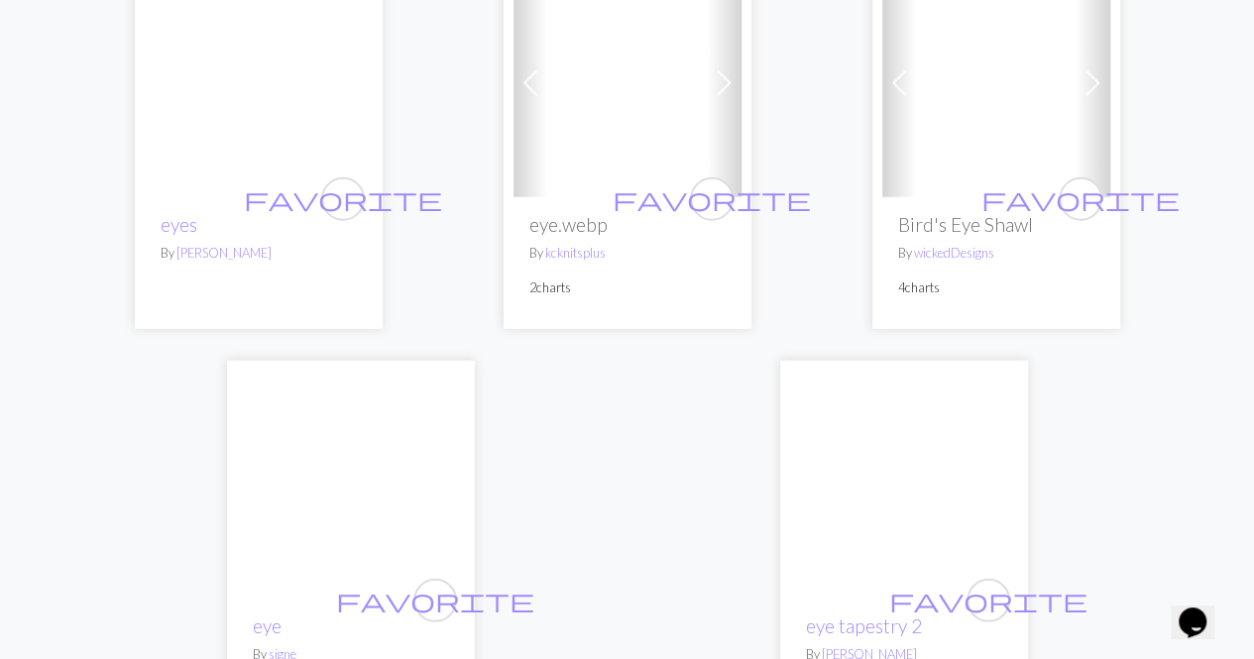
scroll to position [6642, 0]
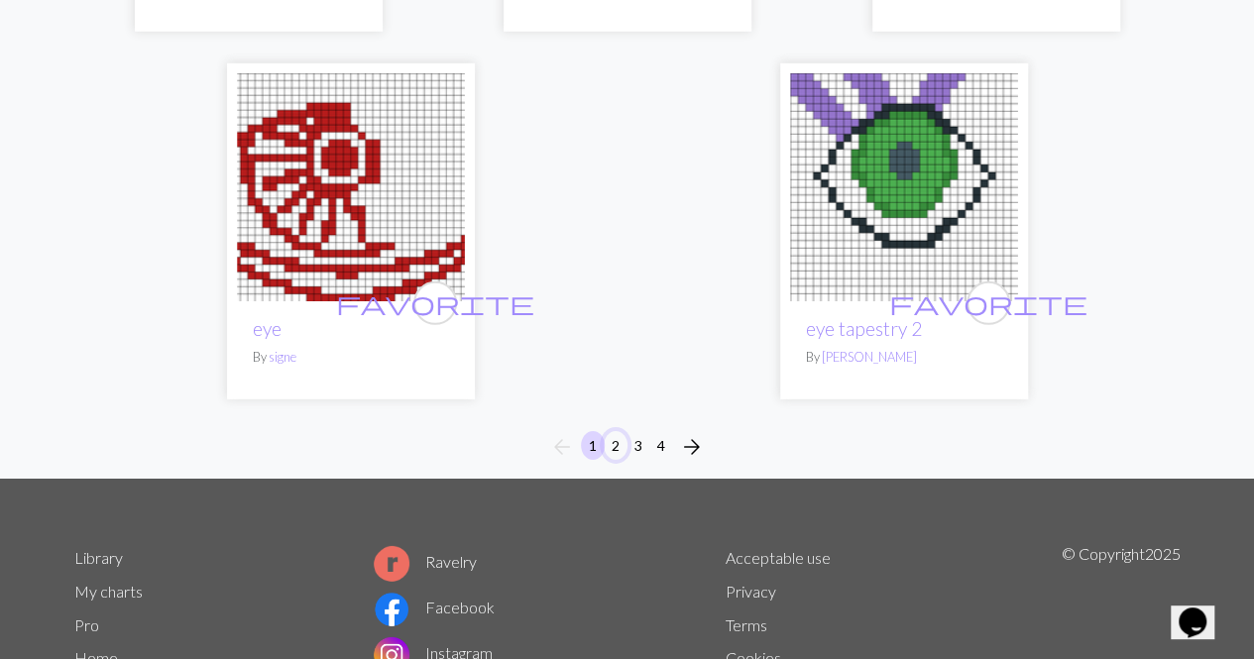
click at [616, 431] on button "2" at bounding box center [616, 445] width 24 height 29
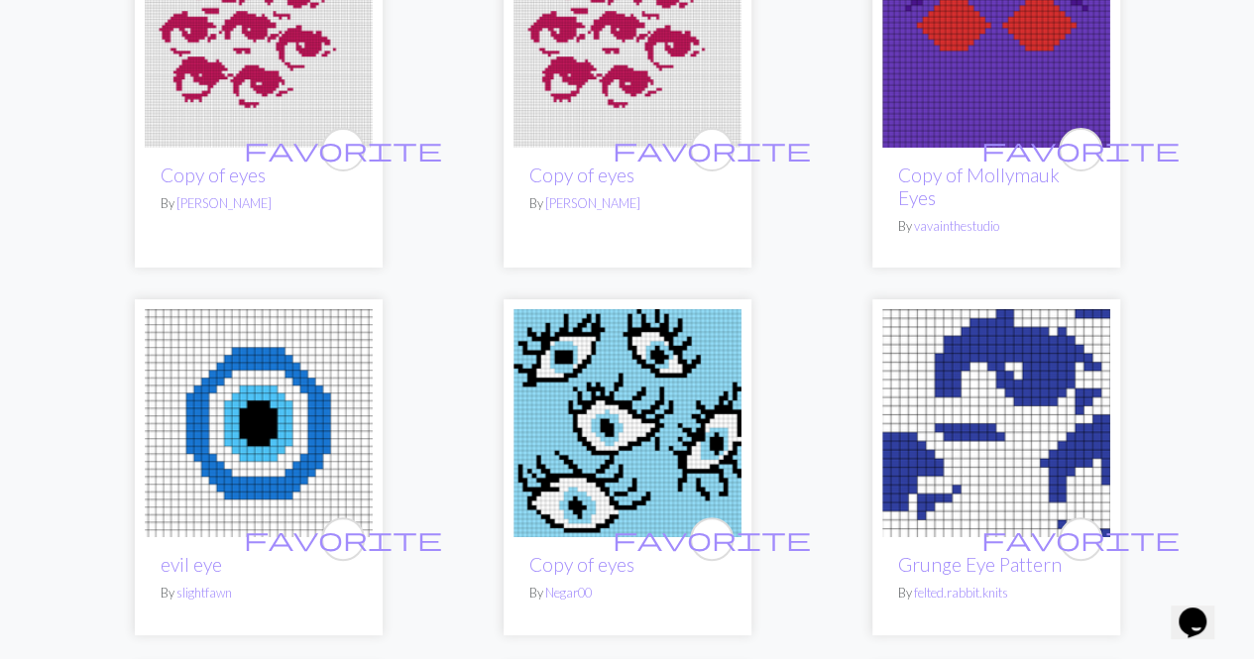
scroll to position [3866, 0]
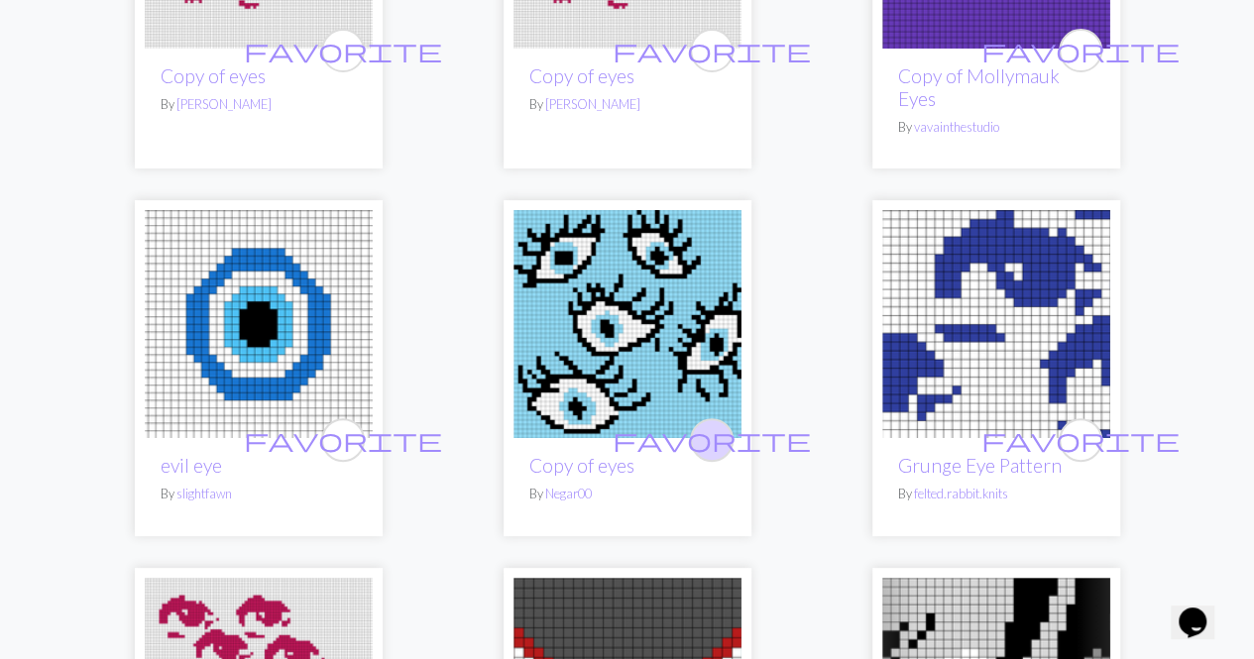
click at [711, 424] on span "favorite" at bounding box center [712, 439] width 198 height 31
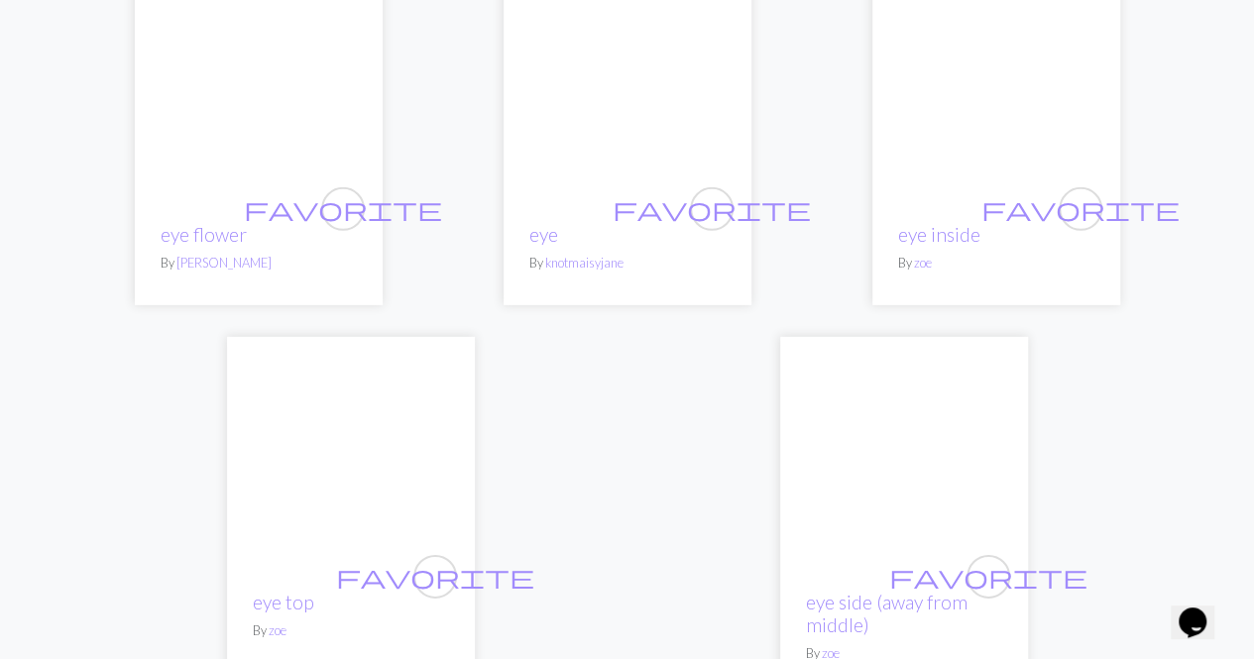
scroll to position [6939, 0]
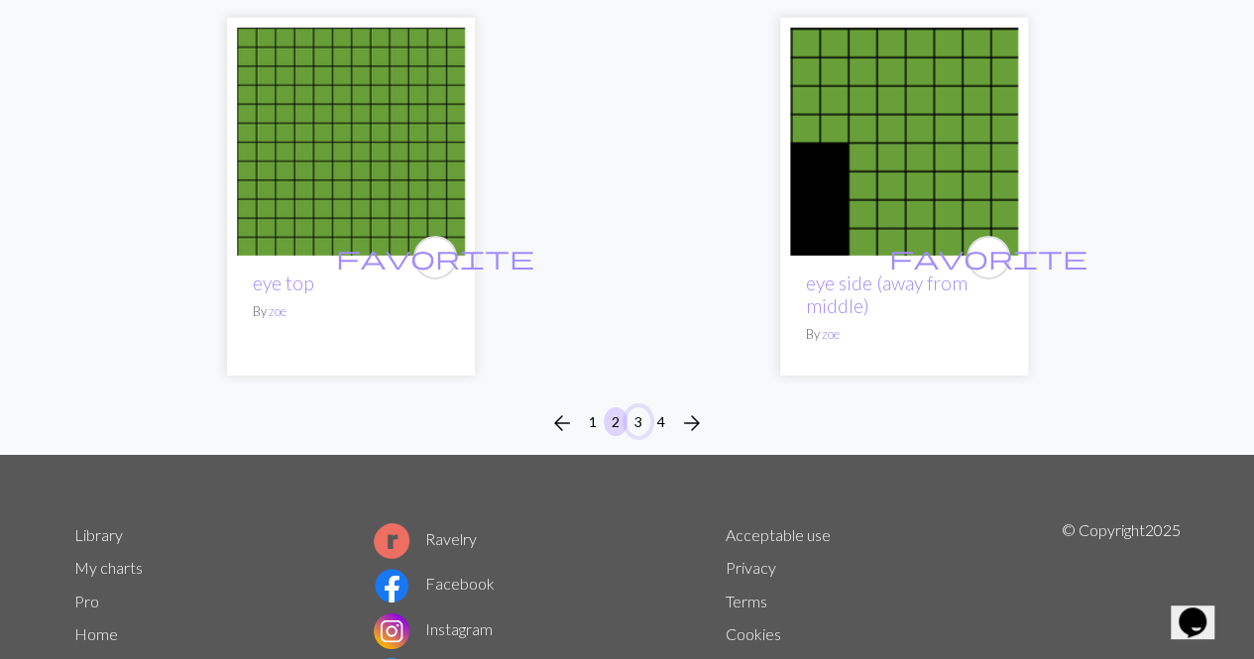
click at [634, 407] on button "3" at bounding box center [639, 421] width 24 height 29
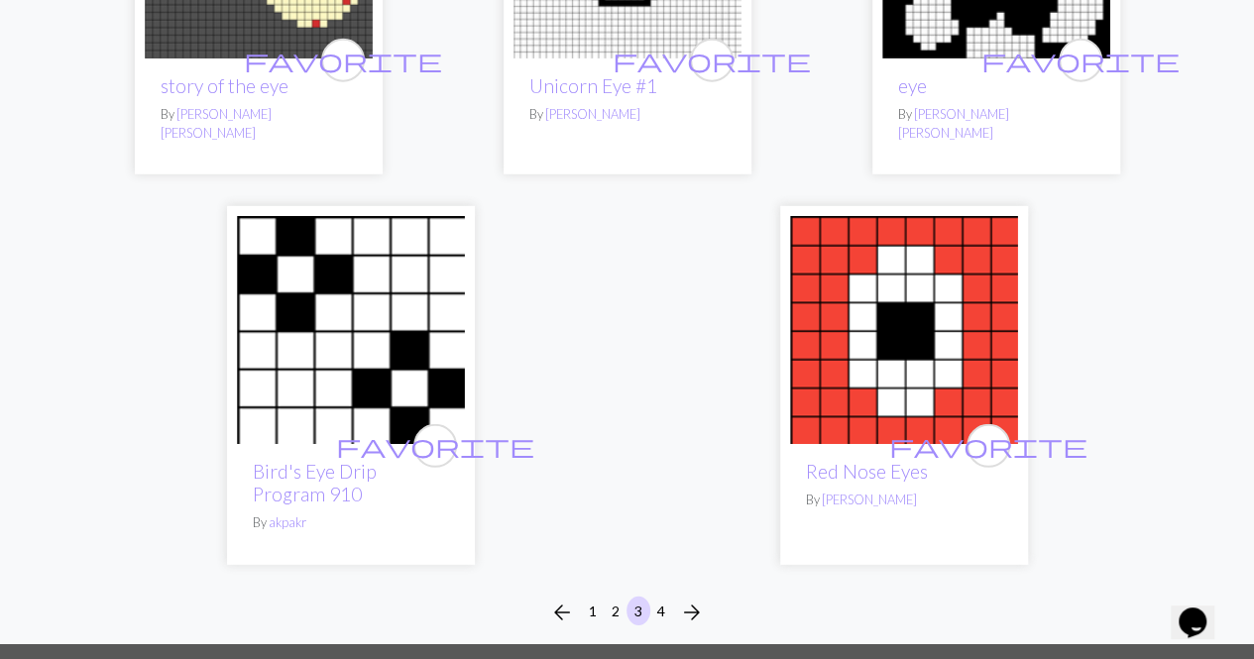
scroll to position [6444, 0]
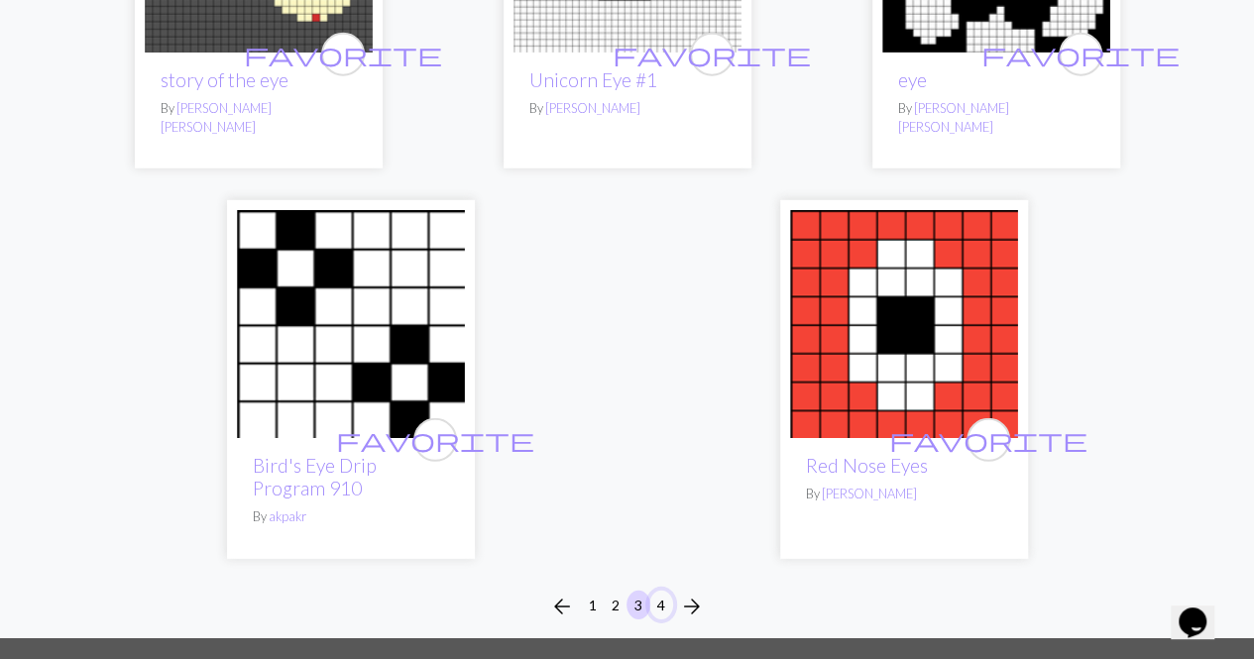
click at [660, 591] on button "4" at bounding box center [661, 605] width 24 height 29
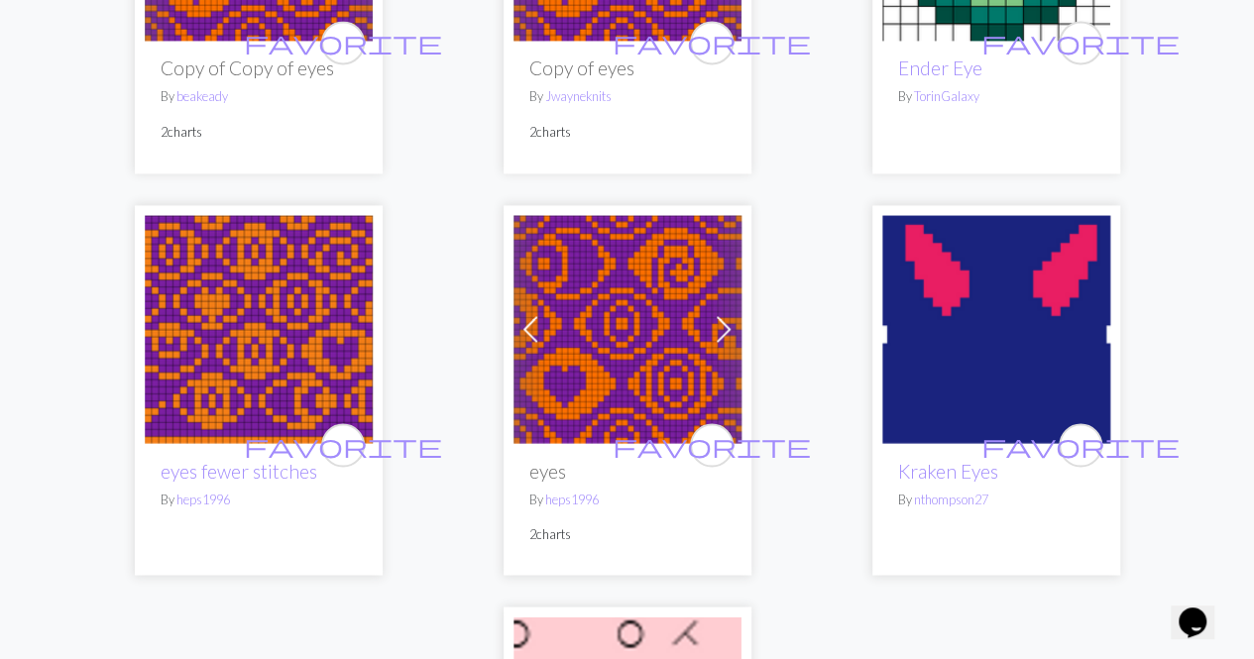
scroll to position [5254, 0]
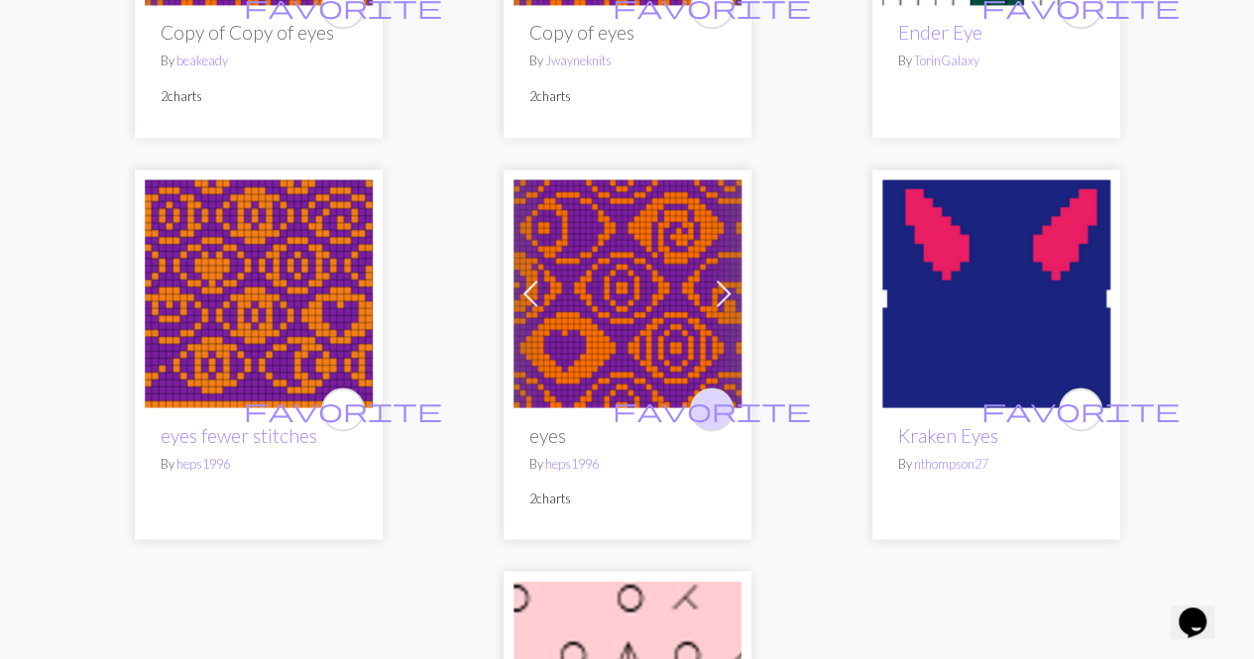
click at [723, 404] on span "favorite" at bounding box center [712, 409] width 198 height 31
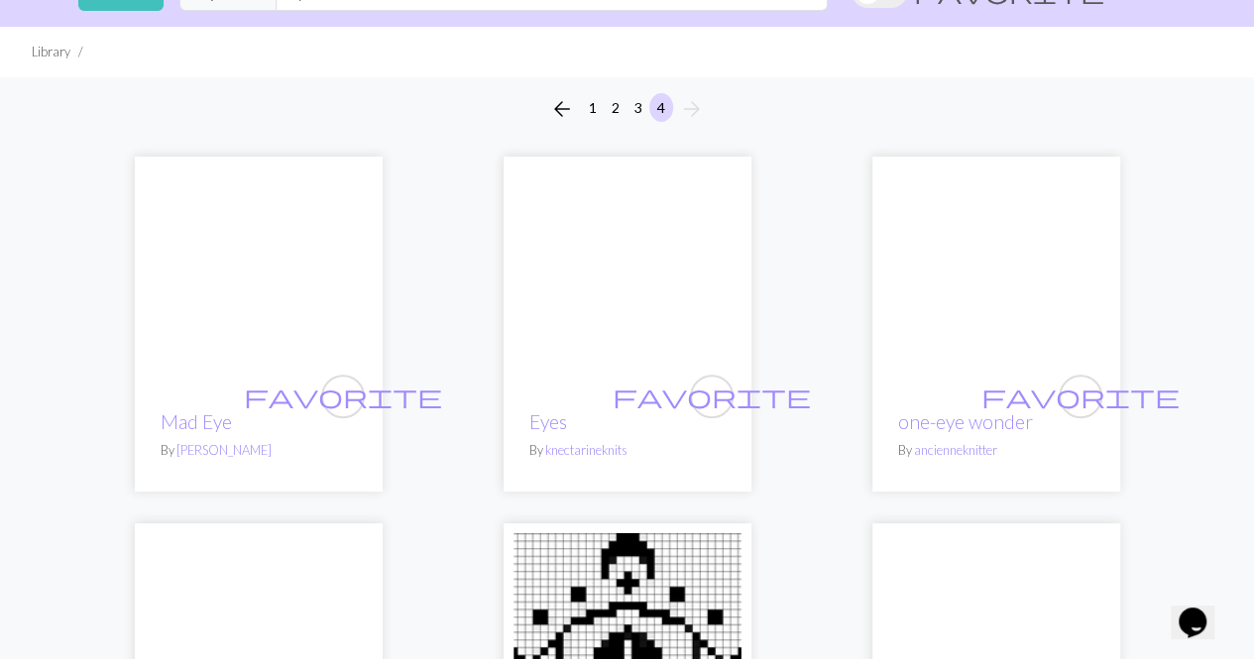
scroll to position [0, 0]
